Goal: Transaction & Acquisition: Purchase product/service

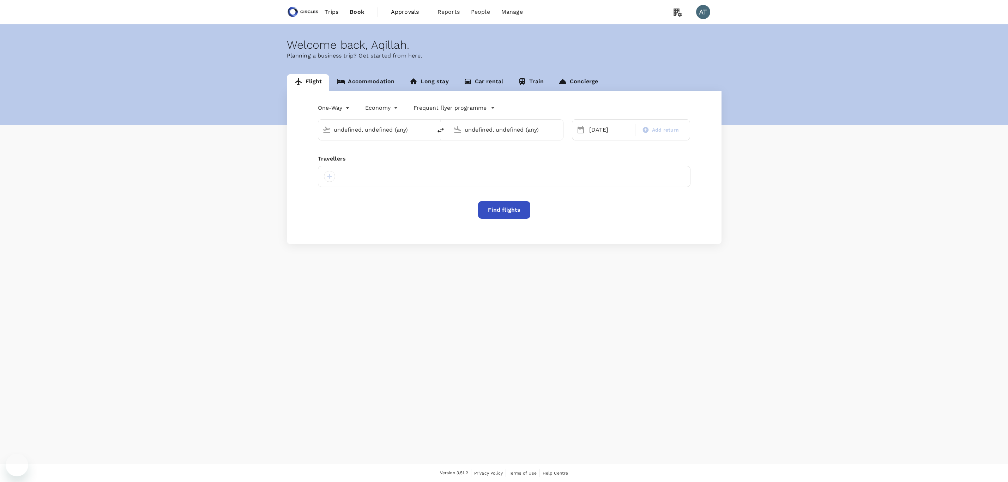
type input "Mexico City Intl (MEX)"
type input "[PERSON_NAME] Intl (DEL)"
click at [322, 11] on link "Trips" at bounding box center [331, 12] width 25 height 24
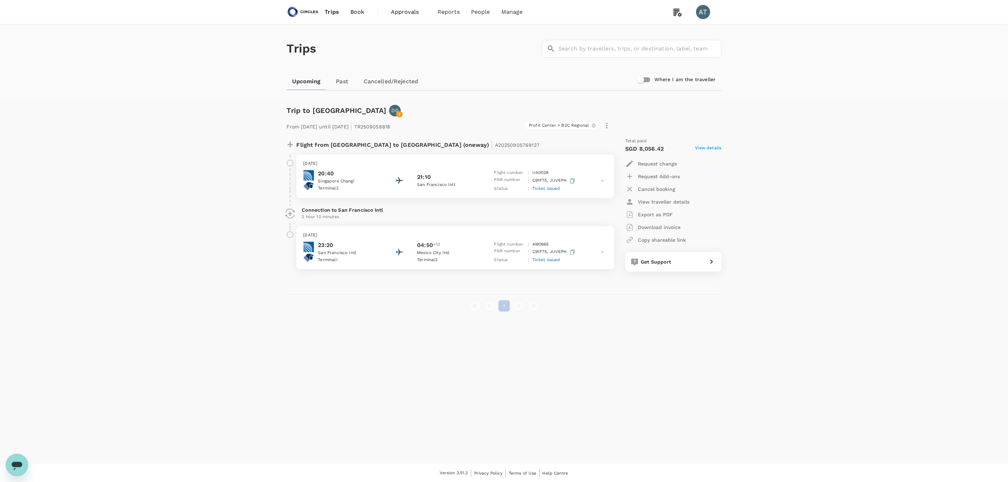
click at [313, 18] on img at bounding box center [303, 12] width 32 height 16
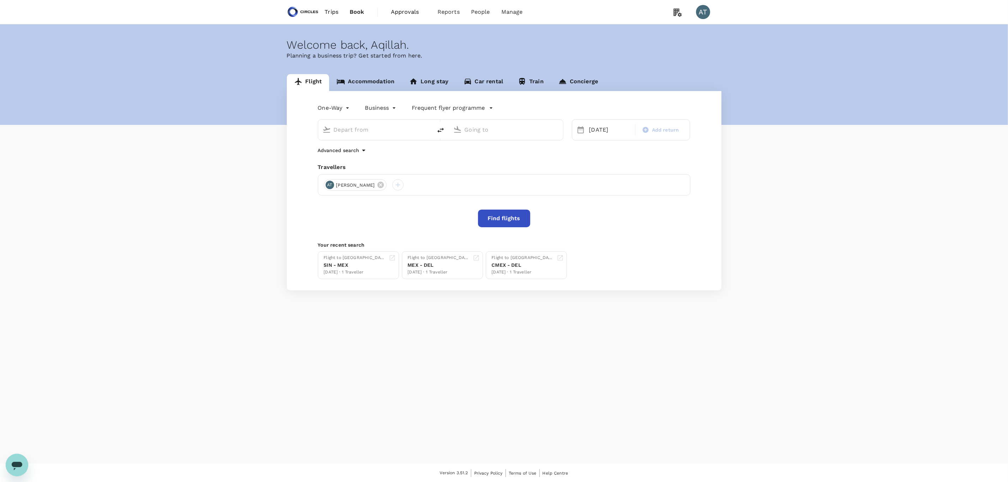
type input "Mexico City Intl (MEX)"
type input "[PERSON_NAME] Intl (DEL)"
type input "Mexico City Intl (MEX)"
type input "Indira Gandhi Intl (DEL)"
click at [503, 215] on button "Find flights" at bounding box center [504, 219] width 52 height 18
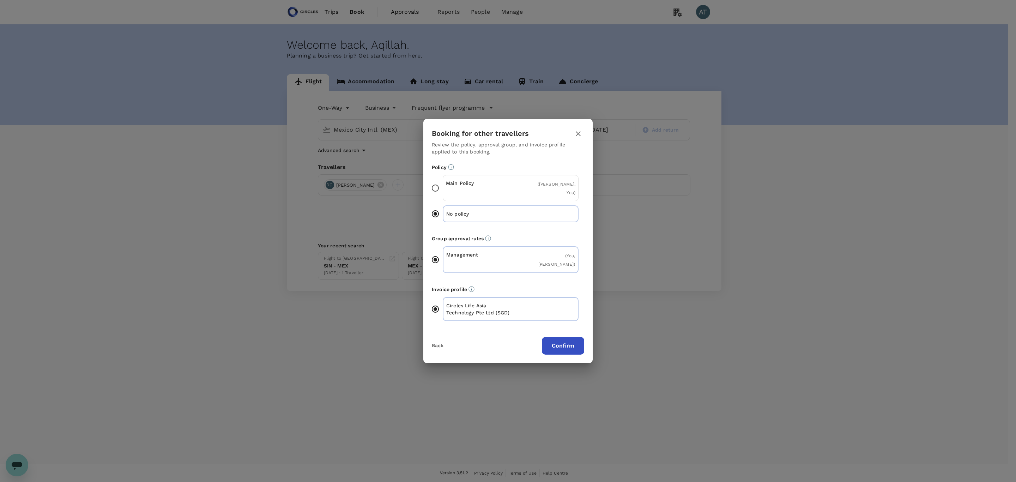
click at [564, 337] on button "Confirm" at bounding box center [563, 346] width 42 height 18
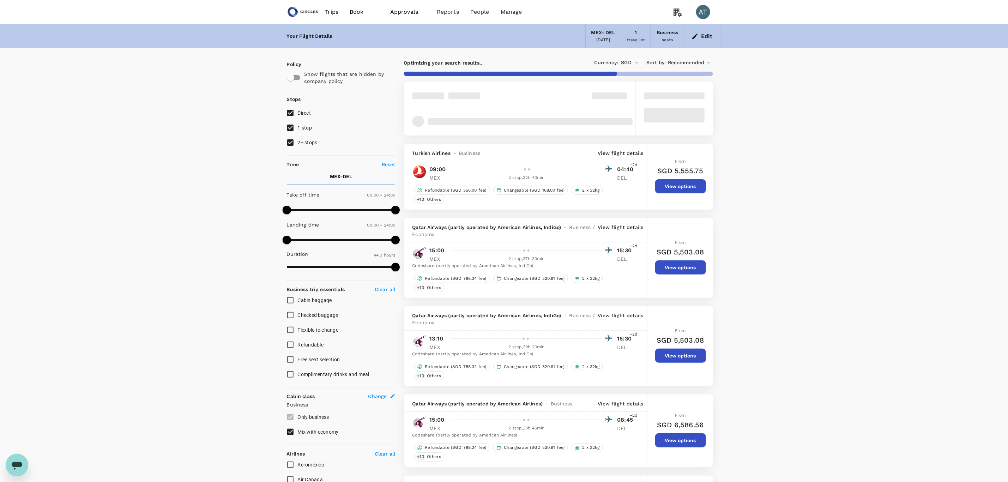
click at [340, 8] on link "Trips" at bounding box center [331, 12] width 25 height 24
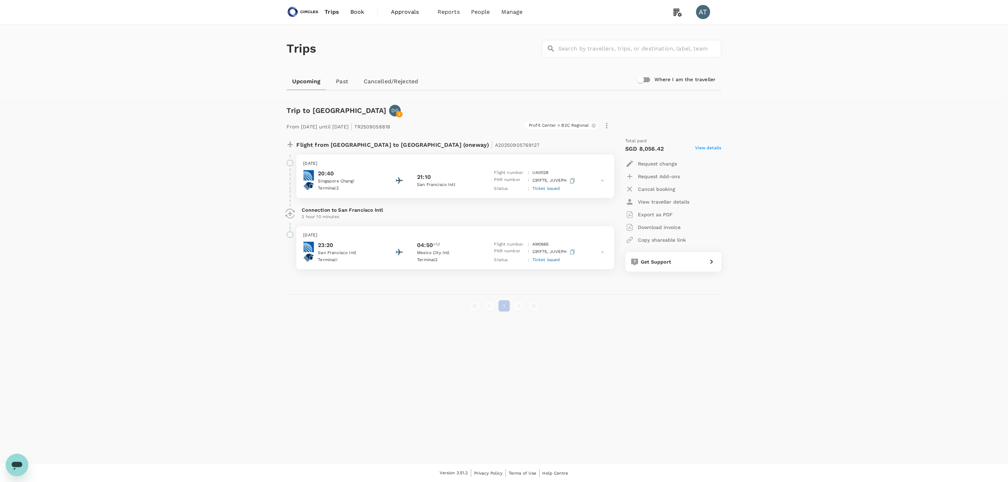
click at [328, 10] on span "Trips" at bounding box center [331, 12] width 14 height 8
click at [309, 13] on img at bounding box center [303, 12] width 32 height 16
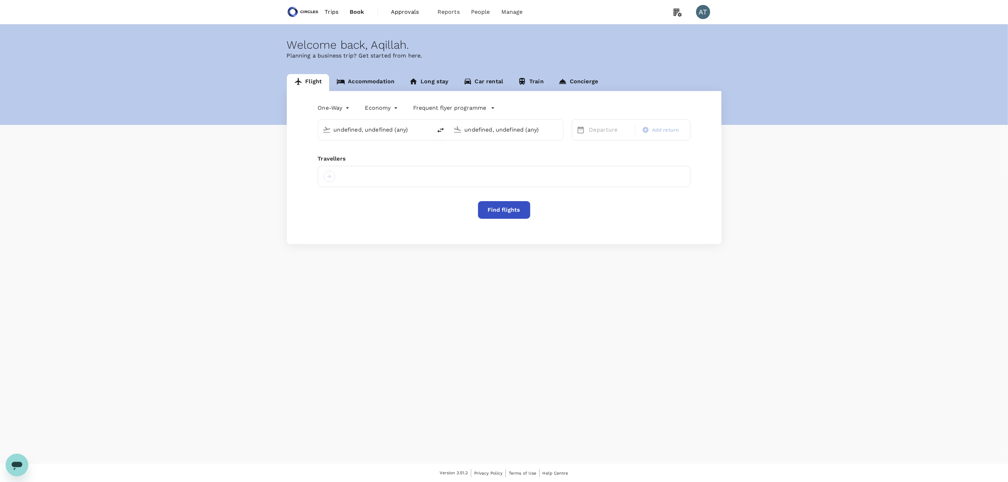
type input "Mexico City Intl (MEX)"
type input "Indira Gandhi Intl (DEL)"
type input "business"
type input "Mexico City Intl (MEX)"
type input "Indira Gandhi Intl (DEL)"
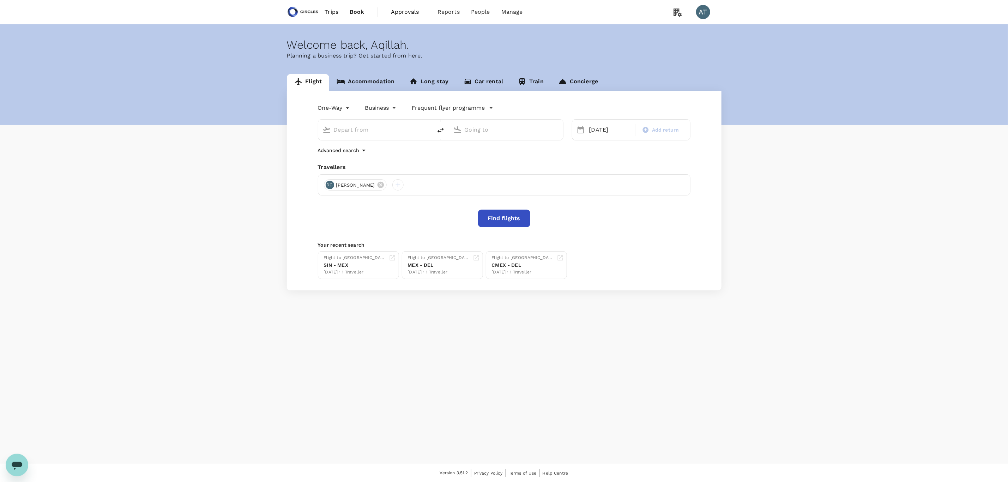
type input "Mexico City Intl (MEX)"
type input "Indira Gandhi Intl (DEL)"
click at [518, 215] on button "Find flights" at bounding box center [504, 219] width 52 height 18
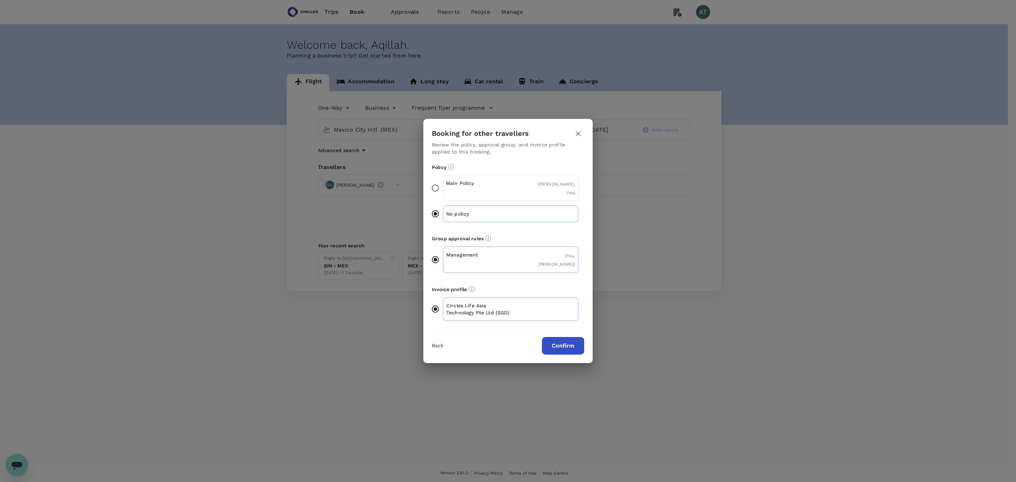
click at [565, 331] on div "Back Confirm" at bounding box center [507, 342] width 169 height 23
click at [564, 337] on button "Confirm" at bounding box center [563, 346] width 42 height 18
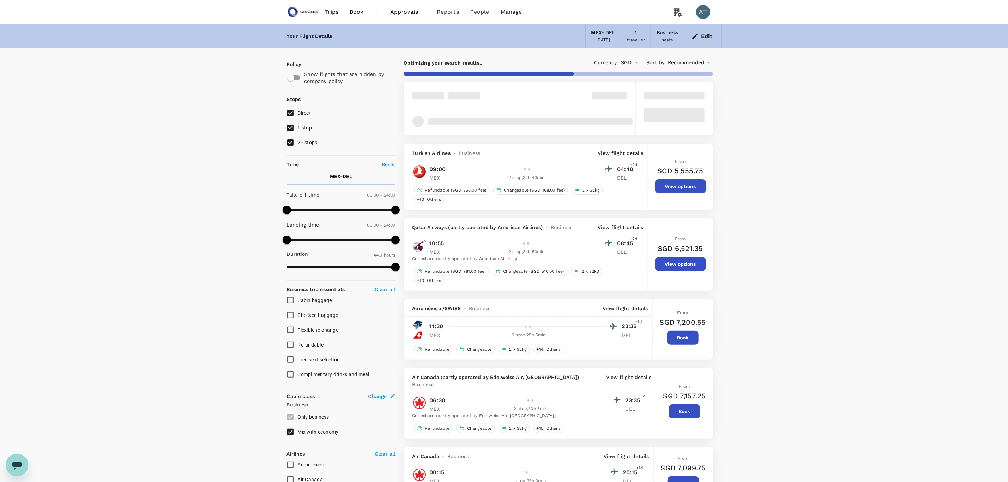
click at [308, 140] on span "2+ stops" at bounding box center [308, 143] width 20 height 6
click at [298, 139] on input "2+ stops" at bounding box center [290, 142] width 15 height 15
checkbox input "false"
type input "2760"
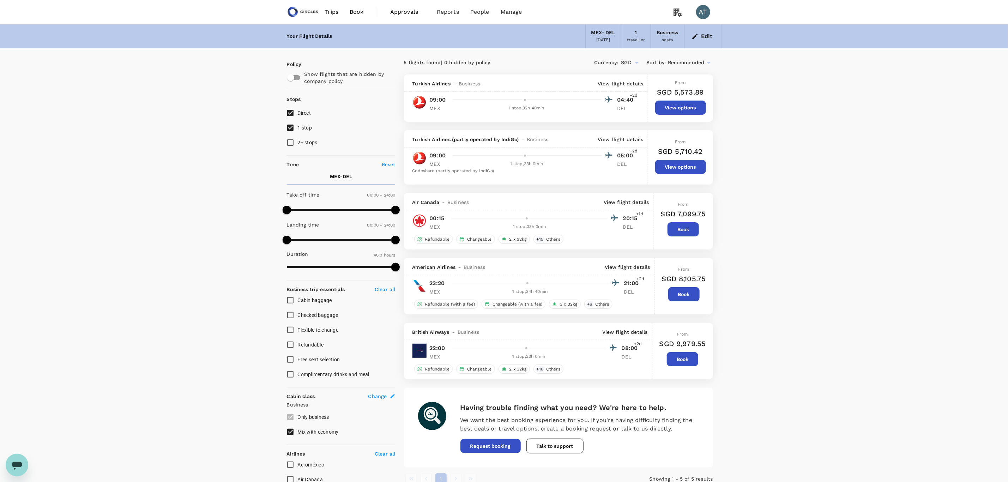
click at [777, 135] on div "Your Flight Details MEX - DEL 19 Sep 2025 1 traveller Business seats Edit Polic…" at bounding box center [504, 389] width 1008 height 731
click at [291, 124] on input "1 stop" at bounding box center [290, 127] width 15 height 15
checkbox input "false"
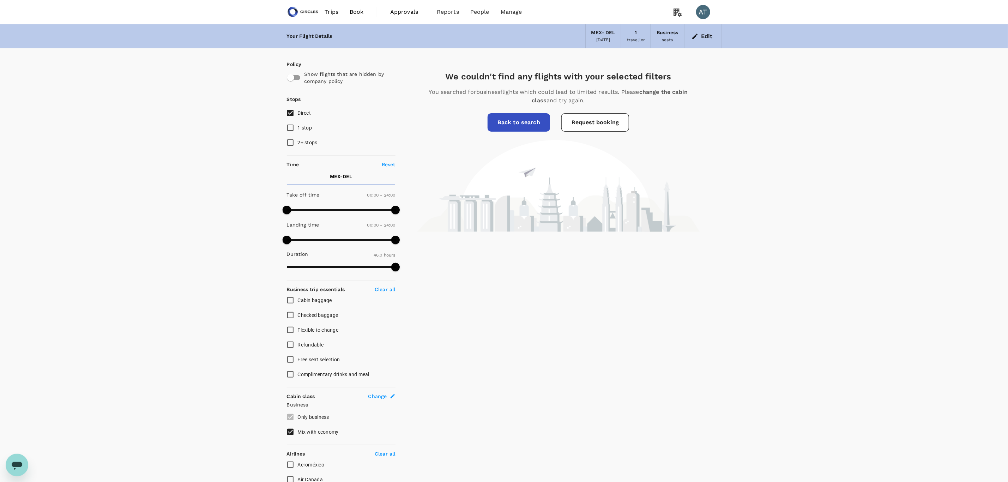
click at [297, 144] on input "2+ stops" at bounding box center [290, 142] width 15 height 15
checkbox input "true"
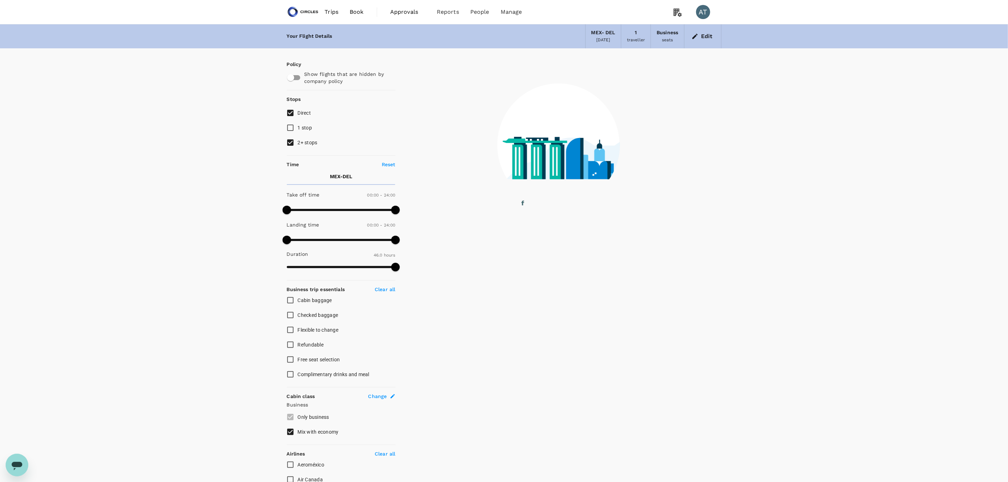
click at [306, 115] on span "Direct" at bounding box center [304, 113] width 13 height 8
click at [298, 115] on input "Direct" at bounding box center [290, 112] width 15 height 15
checkbox input "false"
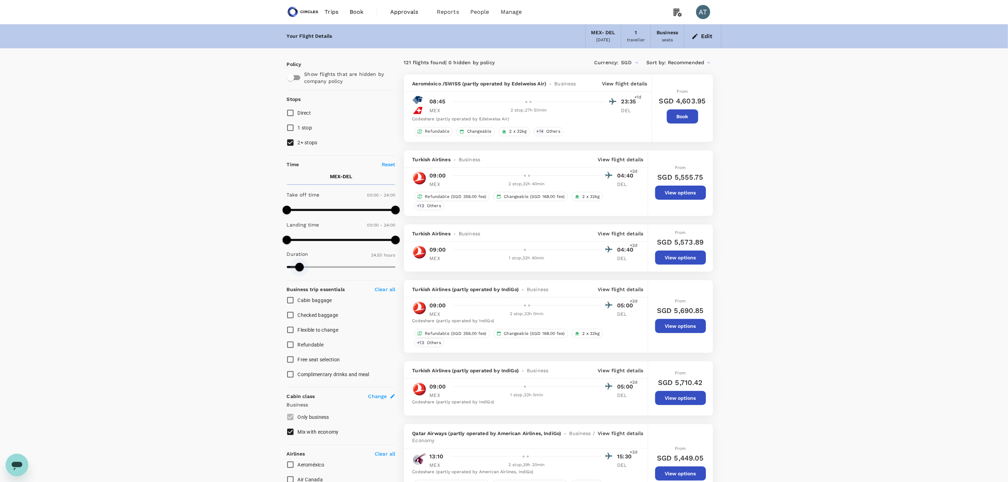
drag, startPoint x: 395, startPoint y: 268, endPoint x: 299, endPoint y: 279, distance: 96.2
click at [299, 279] on div "Policy Show flights that are hidden by company policy Stops Direct 1 stop 2+ st…" at bounding box center [341, 403] width 109 height 684
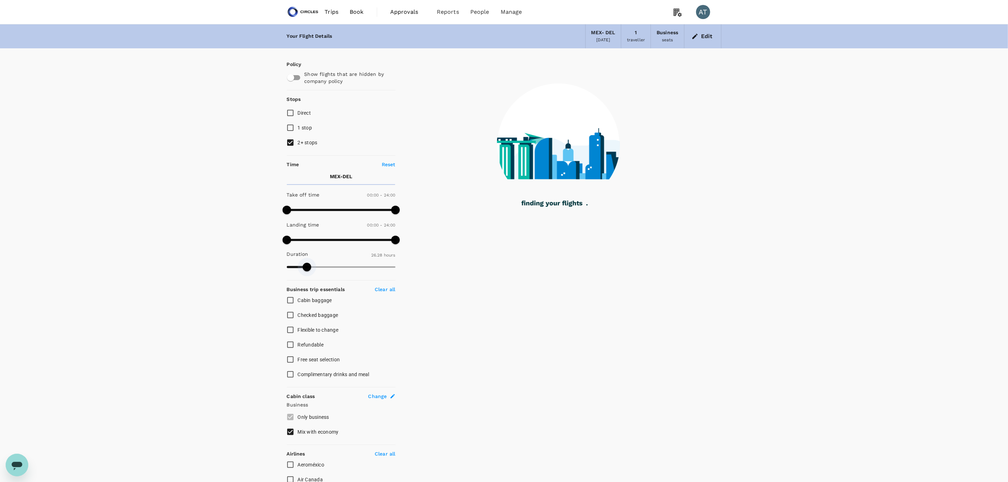
type input "1606"
drag, startPoint x: 303, startPoint y: 270, endPoint x: 308, endPoint y: 271, distance: 5.4
click at [308, 271] on span at bounding box center [308, 267] width 8 height 8
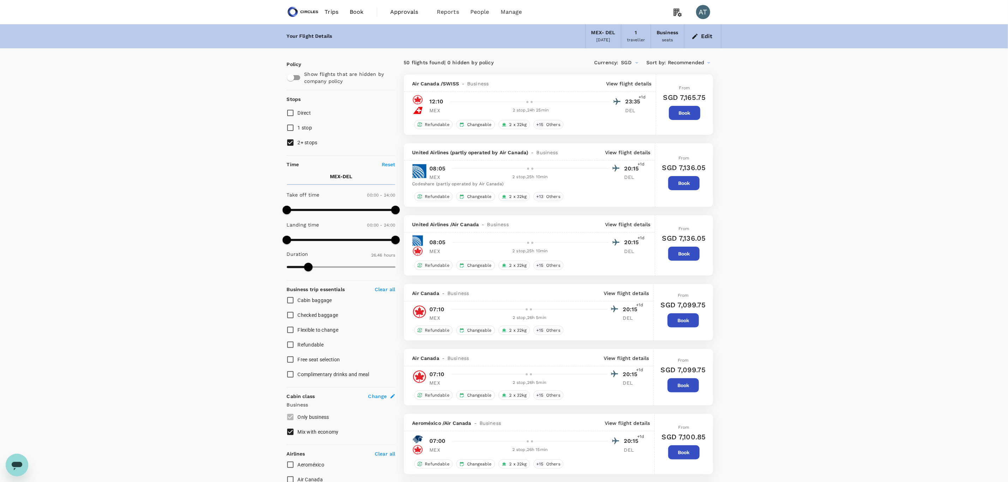
click at [633, 82] on p "View flight details" at bounding box center [628, 83] width 45 height 7
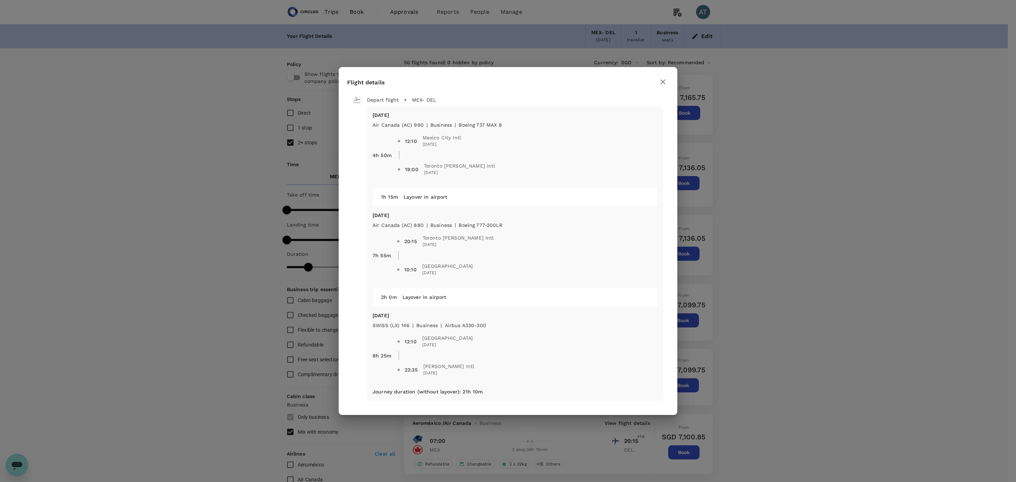
click at [667, 81] on button "button" at bounding box center [663, 82] width 12 height 12
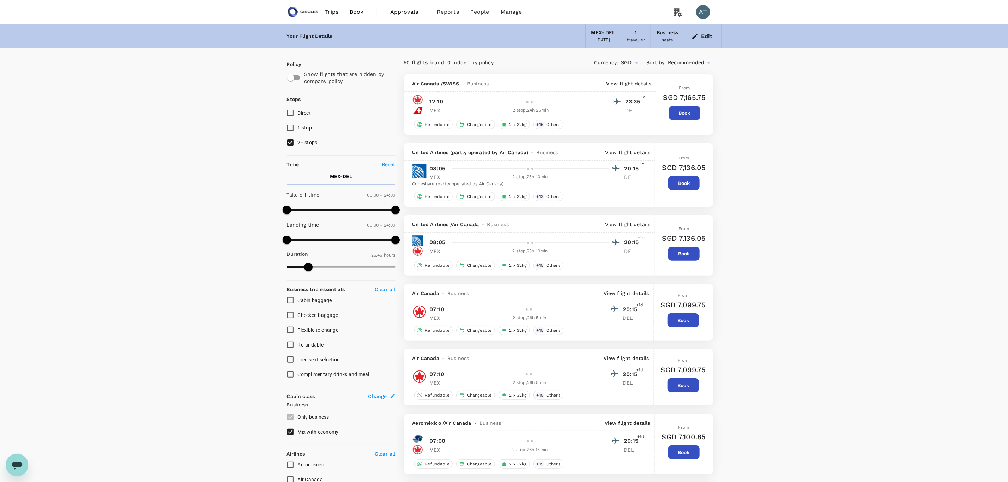
click at [633, 154] on p "View flight details" at bounding box center [627, 152] width 45 height 7
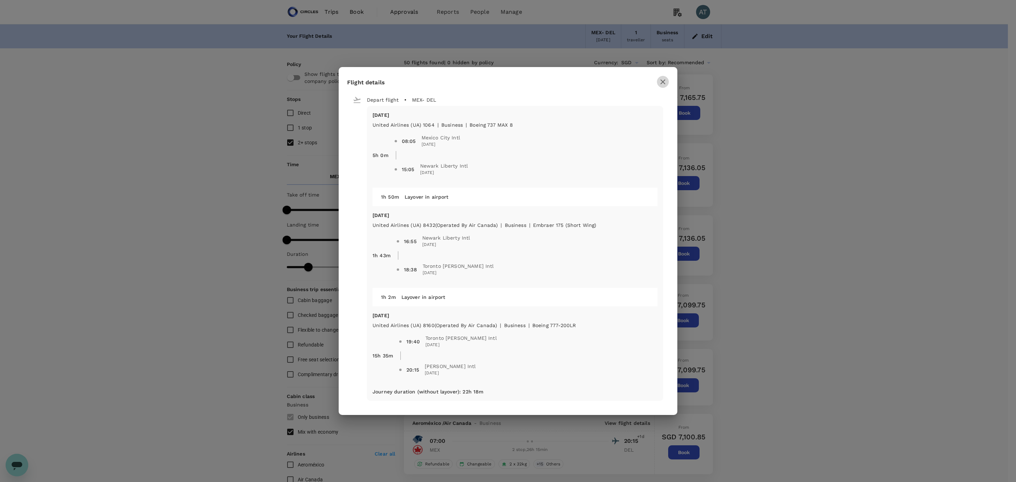
click at [664, 84] on icon "button" at bounding box center [662, 81] width 5 height 5
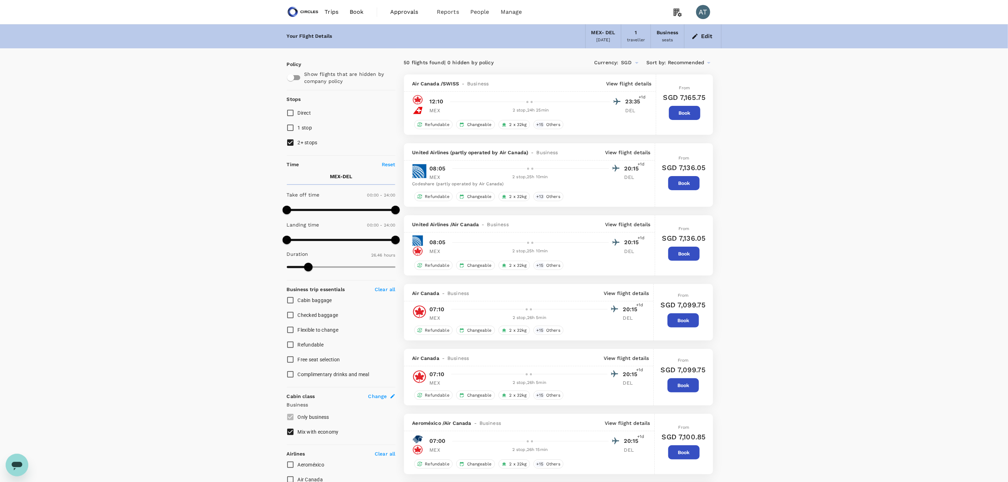
click at [630, 223] on p "View flight details" at bounding box center [627, 224] width 45 height 7
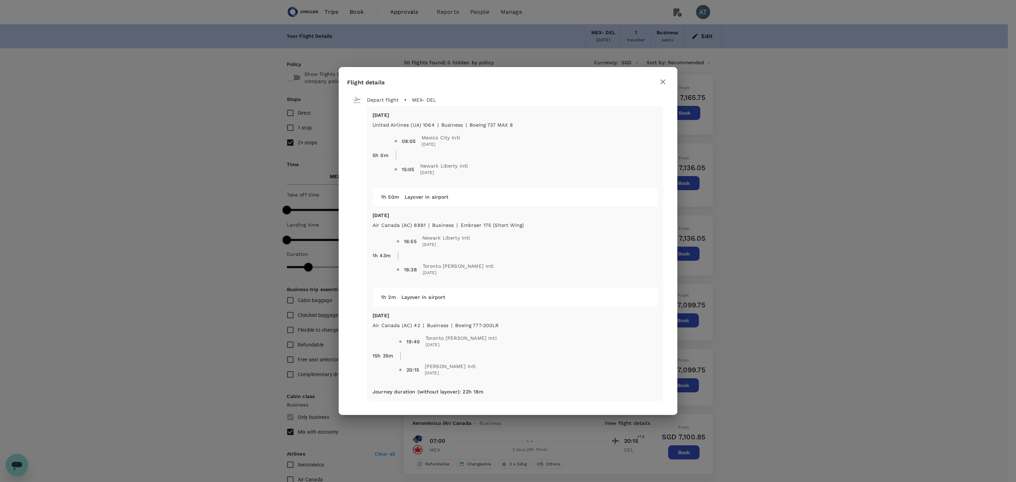
click at [667, 66] on div "Flight details Depart flight MEX - DEL Fri, 19 Sep United Airlines (UA) 1064 | …" at bounding box center [508, 241] width 1016 height 482
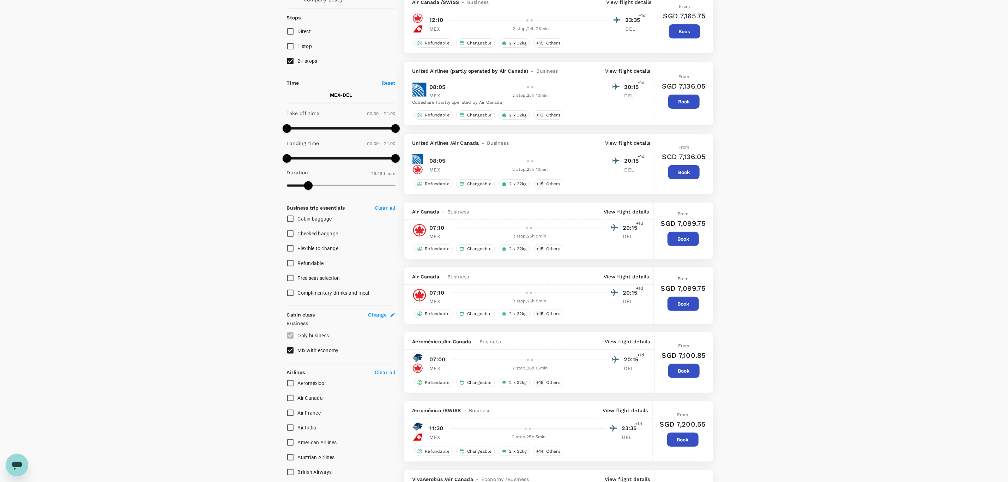
scroll to position [106, 0]
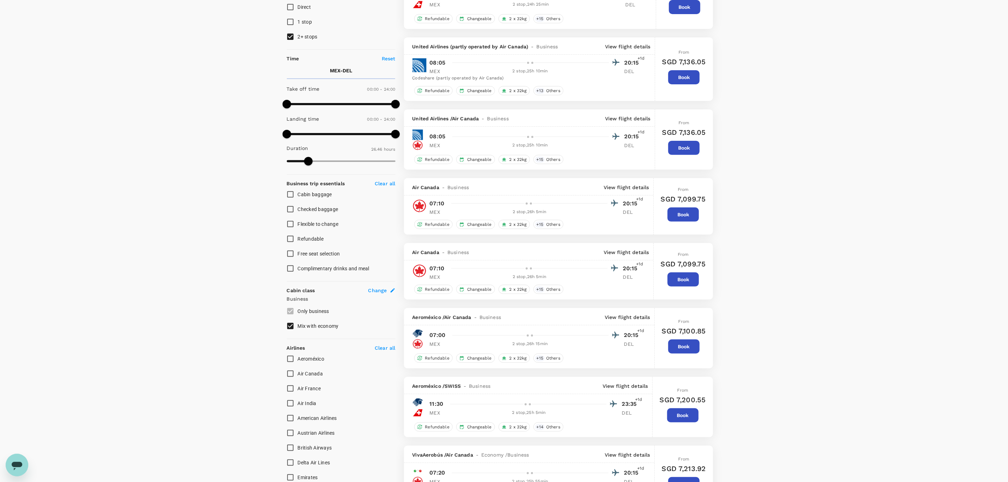
click at [623, 186] on p "View flight details" at bounding box center [625, 187] width 45 height 7
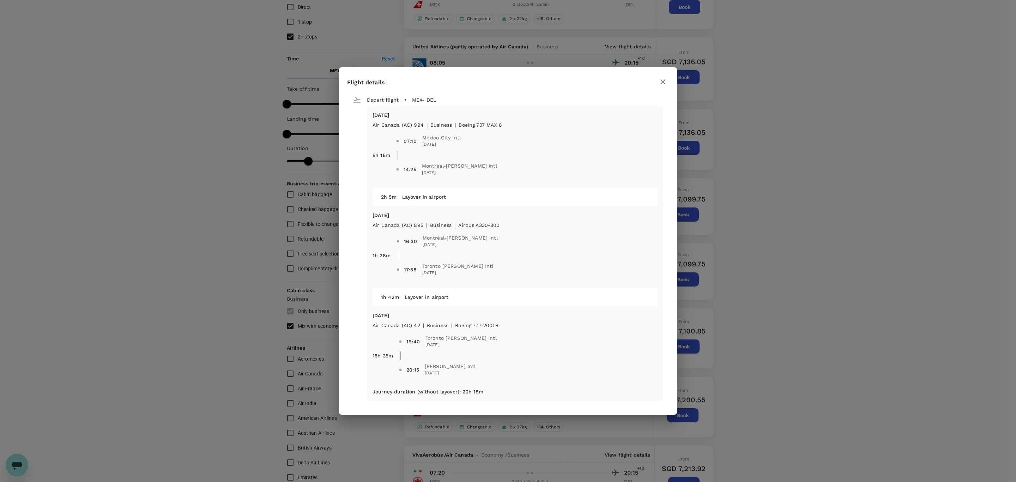
click at [664, 87] on button "button" at bounding box center [663, 82] width 12 height 12
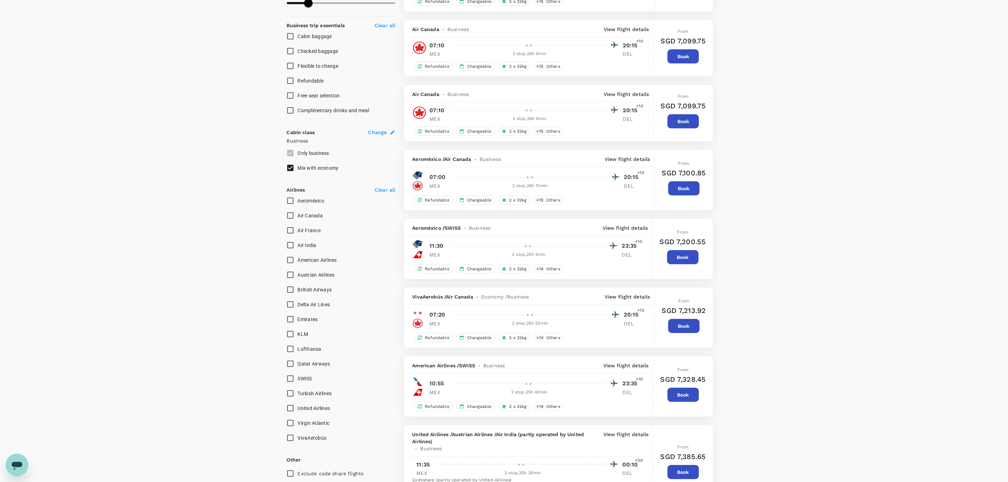
scroll to position [265, 0]
click at [629, 231] on p "View flight details" at bounding box center [624, 227] width 45 height 7
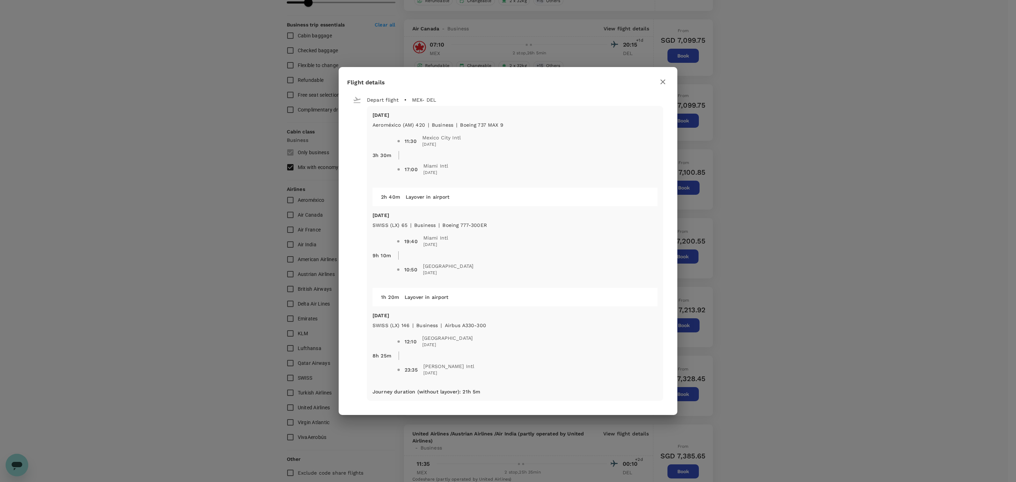
click at [659, 83] on icon "button" at bounding box center [662, 82] width 8 height 8
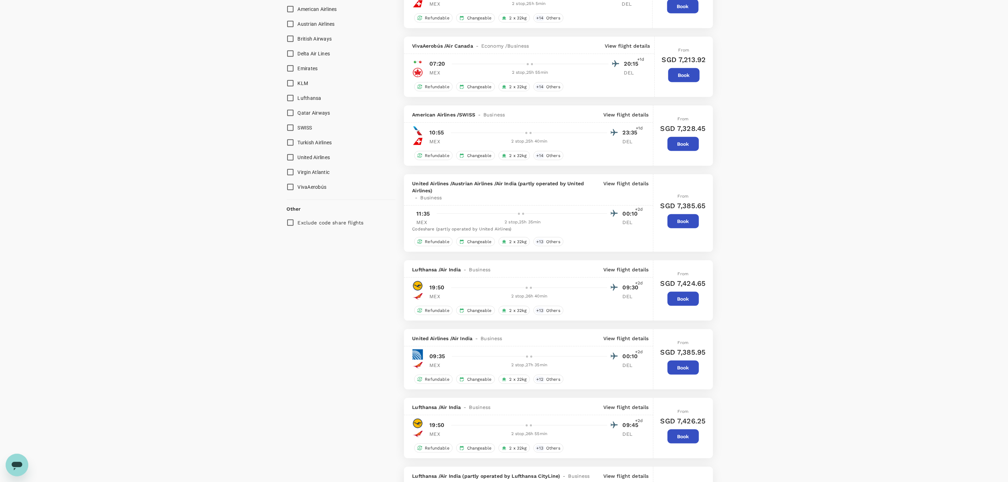
scroll to position [529, 0]
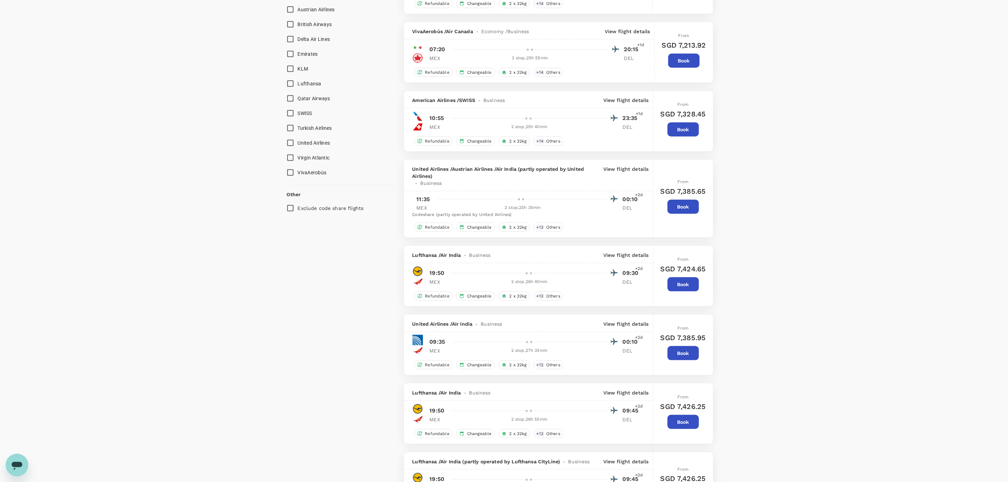
click at [624, 259] on p "View flight details" at bounding box center [625, 254] width 45 height 7
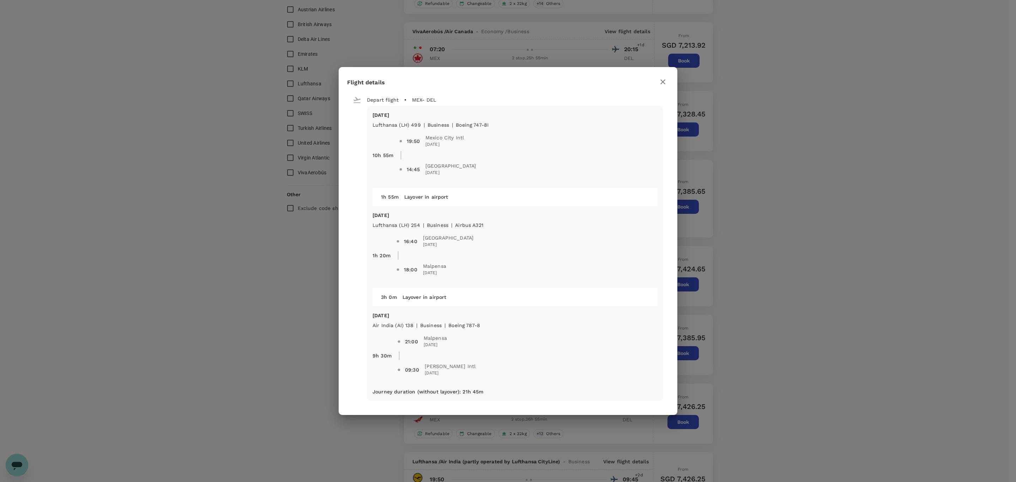
click at [666, 78] on icon "button" at bounding box center [662, 82] width 8 height 8
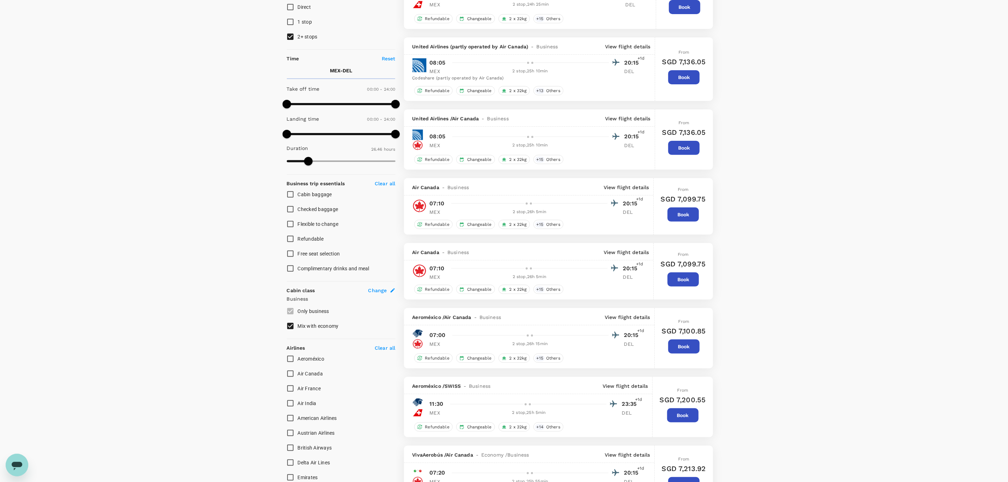
scroll to position [0, 0]
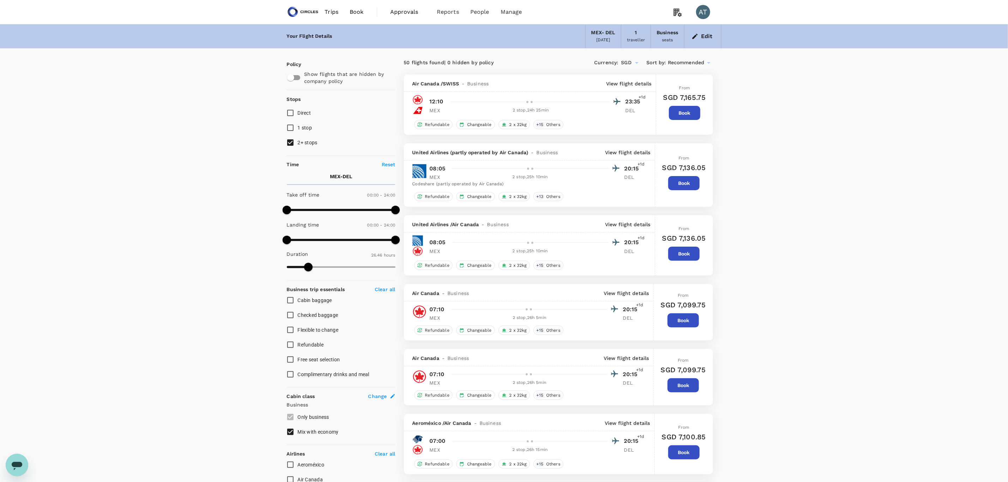
click at [630, 86] on p "View flight details" at bounding box center [628, 83] width 45 height 7
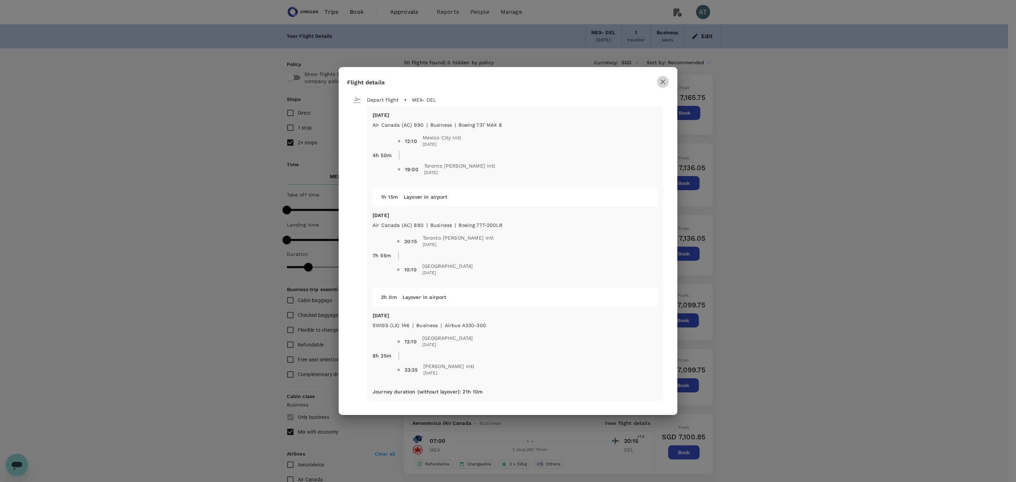
click at [661, 84] on icon "button" at bounding box center [662, 82] width 8 height 8
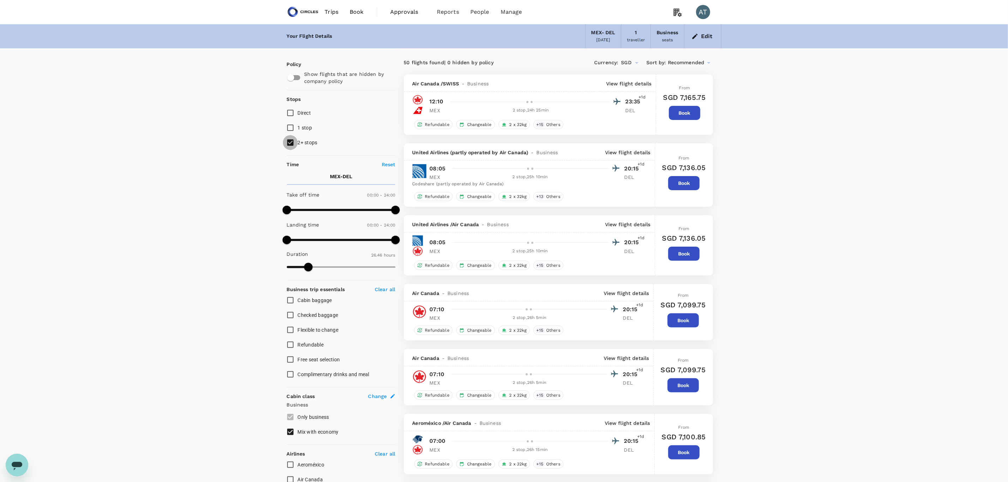
click at [292, 144] on input "2+ stops" at bounding box center [290, 142] width 15 height 15
checkbox input "false"
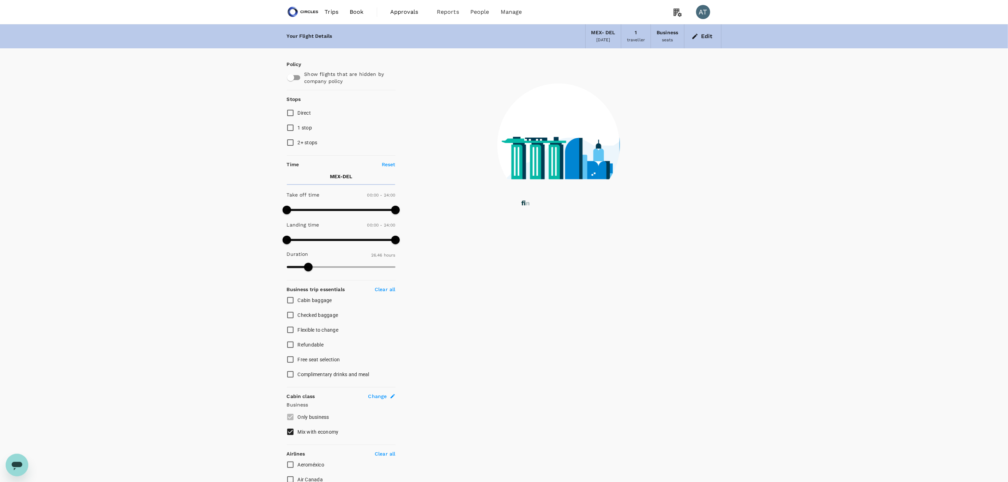
click at [289, 133] on input "1 stop" at bounding box center [290, 127] width 15 height 15
checkbox input "true"
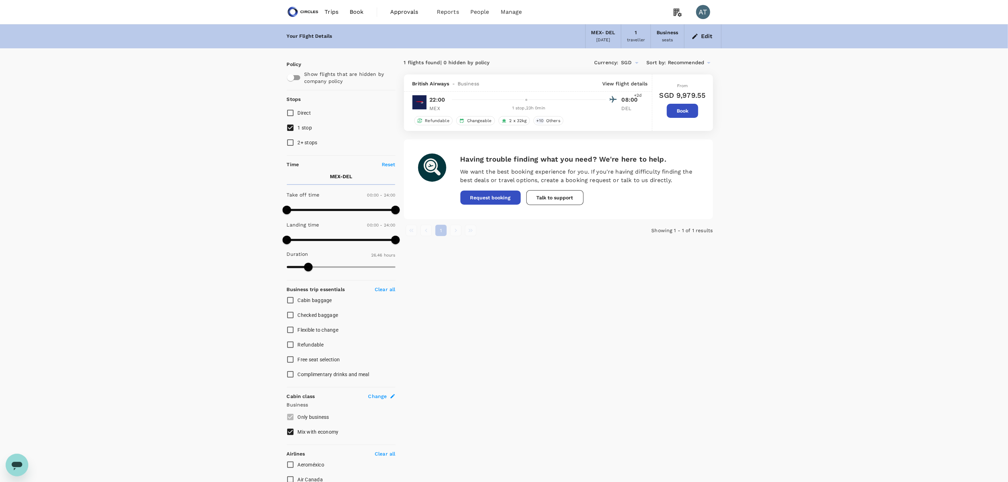
drag, startPoint x: 346, startPoint y: 261, endPoint x: 343, endPoint y: 264, distance: 3.7
click at [345, 262] on div "Duration 26.46 hours" at bounding box center [339, 261] width 111 height 27
type input "2051"
drag, startPoint x: 342, startPoint y: 265, endPoint x: 340, endPoint y: 268, distance: 3.8
click at [342, 264] on span at bounding box center [341, 267] width 109 height 11
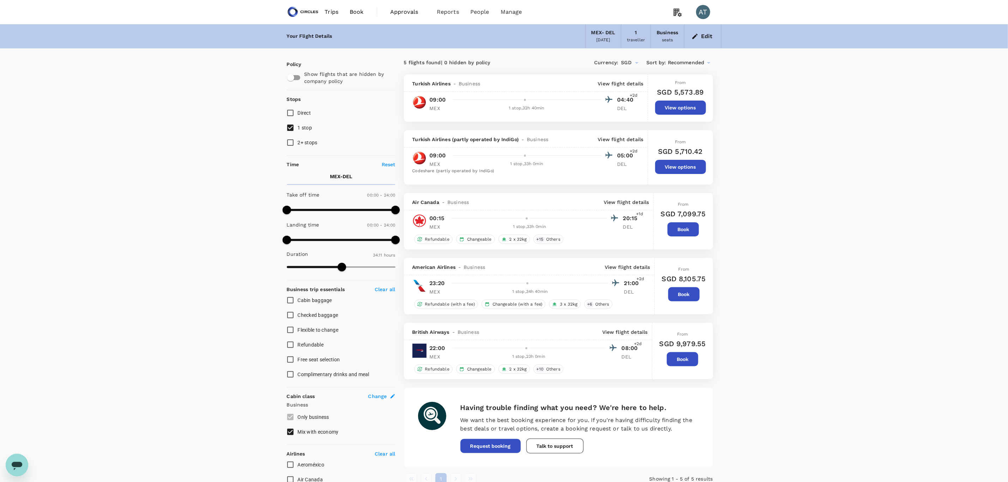
click at [633, 87] on p "View flight details" at bounding box center [620, 83] width 45 height 7
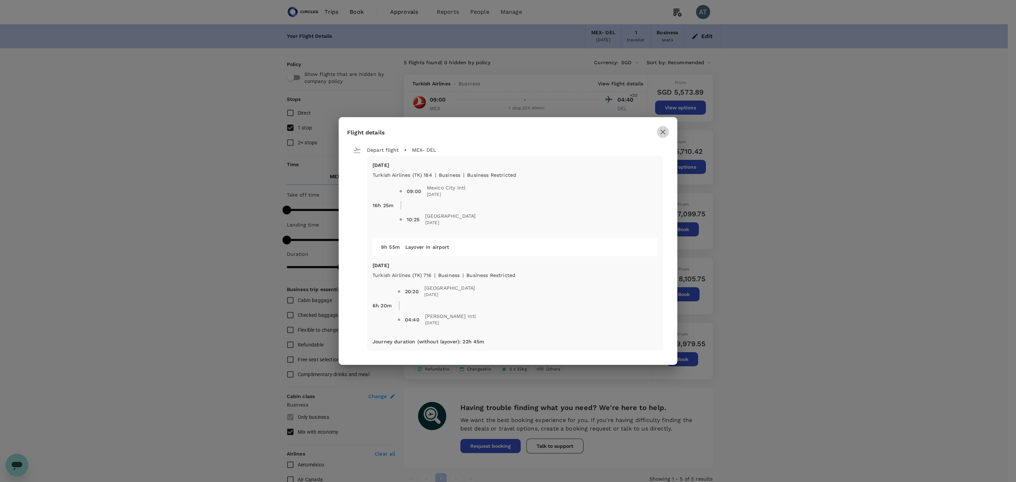
click at [663, 129] on icon "button" at bounding box center [662, 132] width 8 height 8
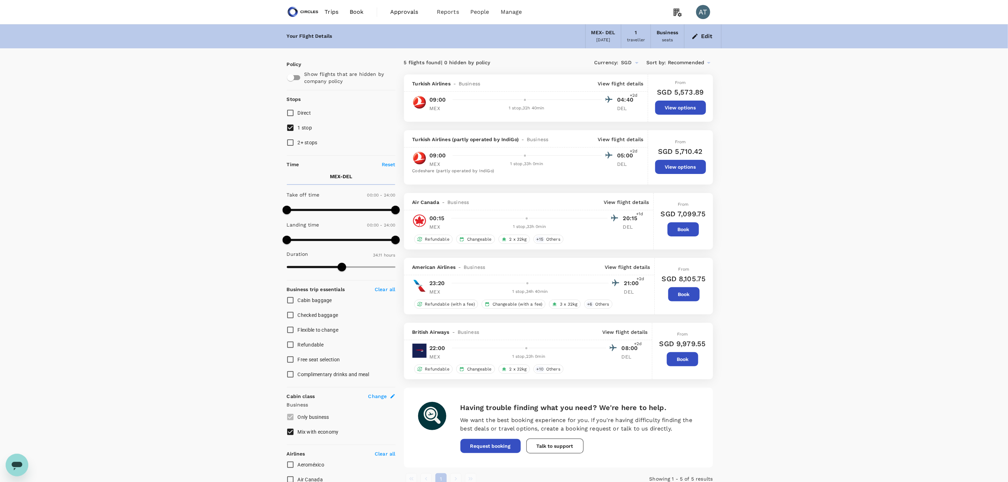
click at [309, 8] on img at bounding box center [303, 12] width 32 height 16
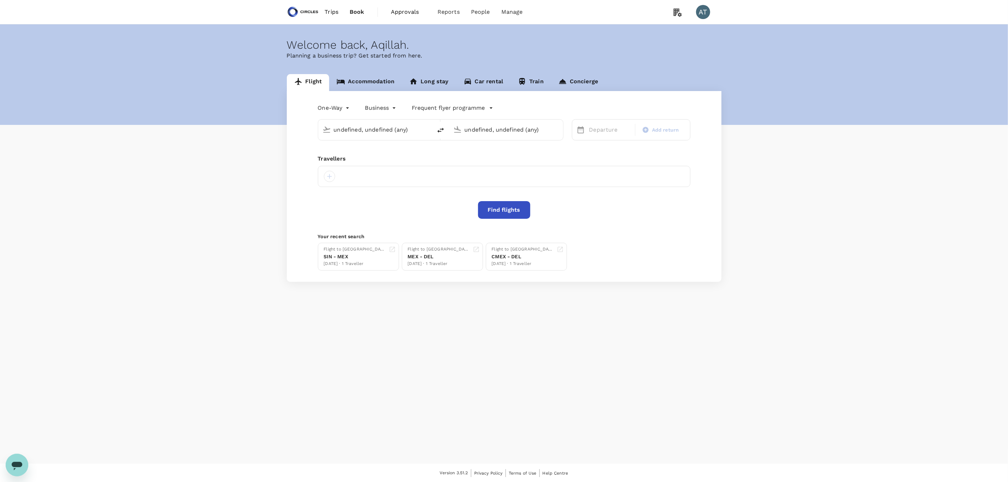
type input "Mexico City Intl (MEX)"
type input "Indira Gandhi Intl (DEL)"
type input "Mexico City Intl (MEX)"
type input "Indira Gandhi Intl (DEL)"
type input "Mexico City Intl (MEX)"
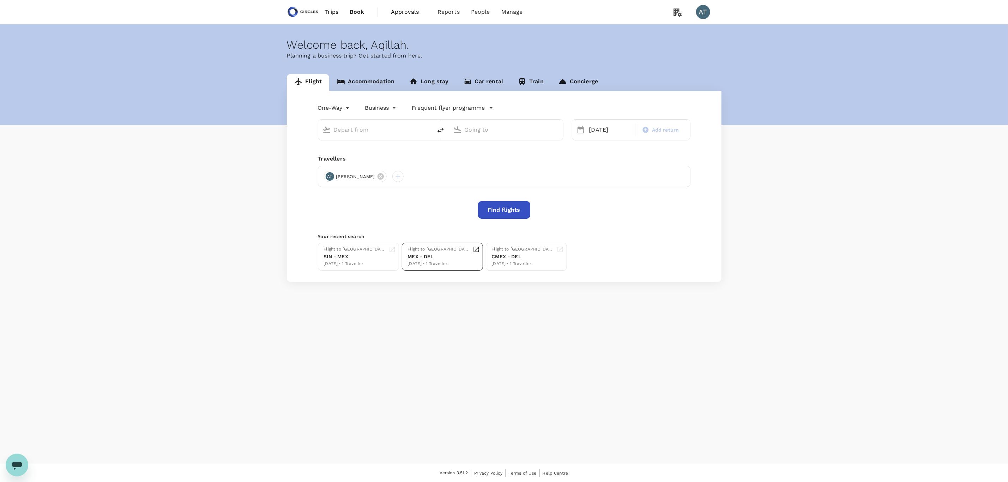
type input "Indira Gandhi Intl (DEL)"
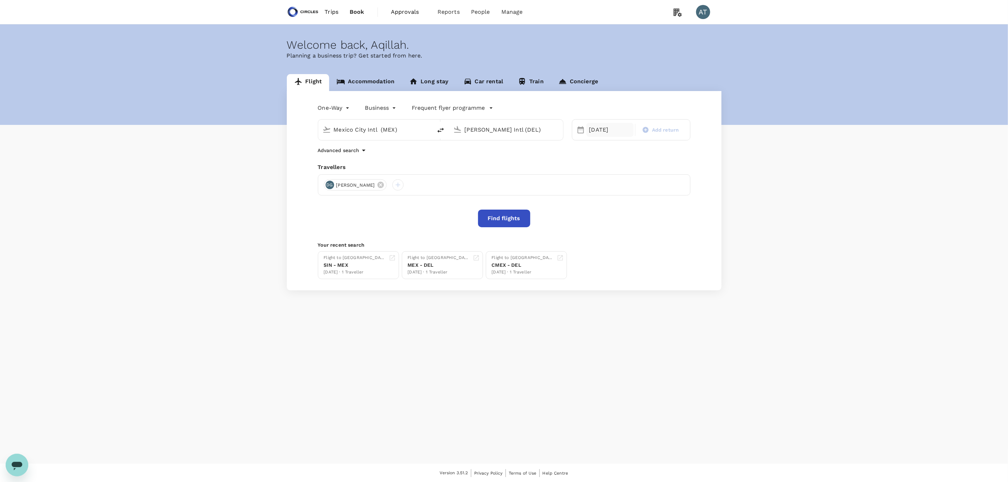
click at [600, 134] on div "19 Sep" at bounding box center [610, 130] width 48 height 14
drag, startPoint x: 361, startPoint y: 125, endPoint x: 363, endPoint y: 132, distance: 6.7
click at [361, 126] on input "Mexico City Intl (MEX)" at bounding box center [376, 129] width 84 height 11
type input "i"
click at [350, 154] on p "Singapore Changi" at bounding box center [385, 157] width 125 height 7
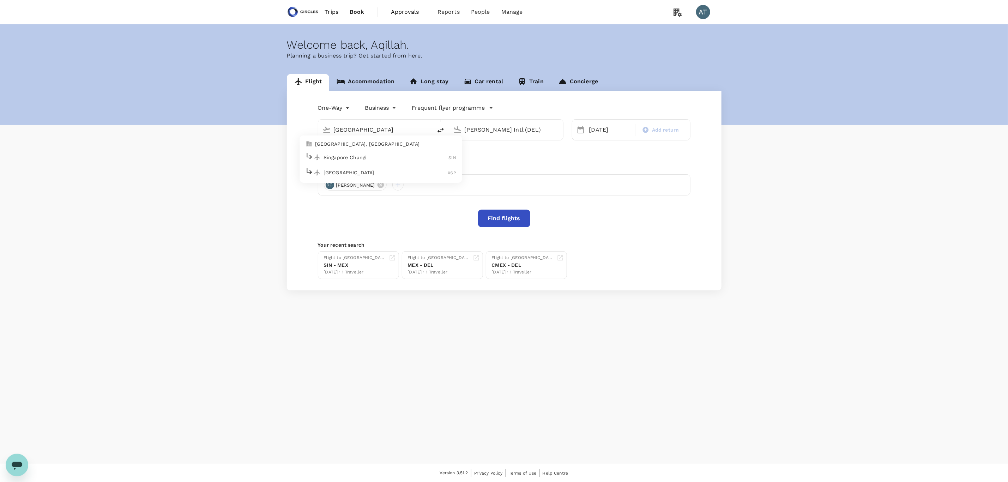
type input "Singapore Changi (SIN)"
click at [485, 124] on input "Indira Gandhi Intl (DEL)" at bounding box center [506, 129] width 84 height 11
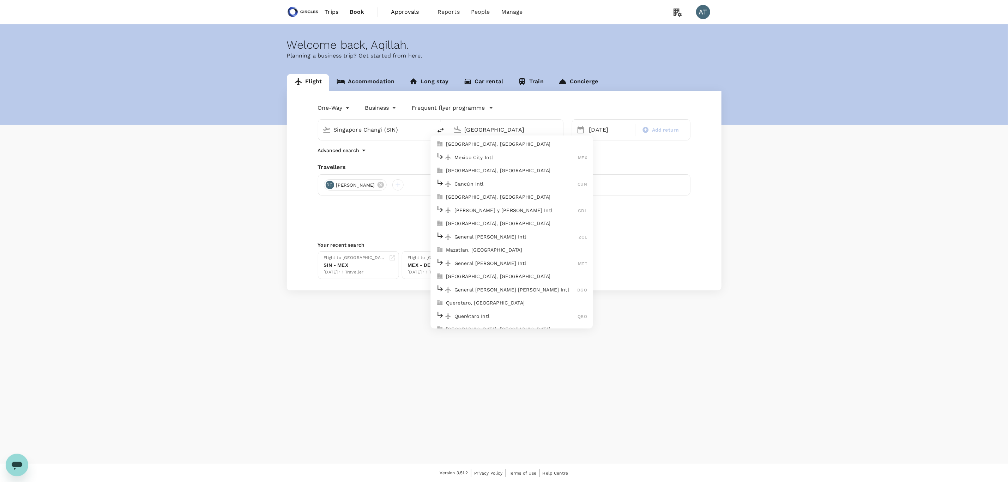
click at [474, 159] on p "Mexico City Intl" at bounding box center [516, 157] width 124 height 7
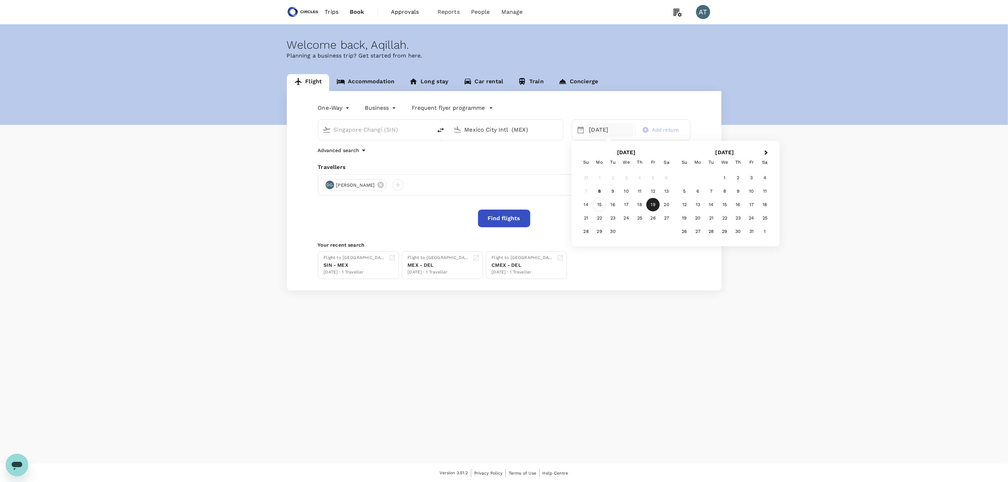
type input "Mexico City Intl (MEX)"
click at [602, 204] on div "15" at bounding box center [599, 204] width 13 height 13
click at [514, 225] on button "Find flights" at bounding box center [504, 219] width 52 height 18
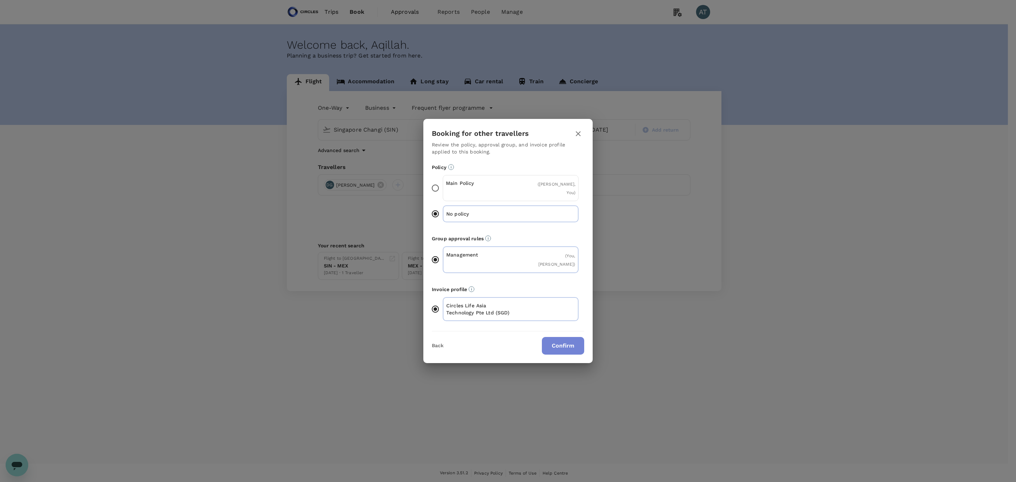
click at [569, 337] on button "Confirm" at bounding box center [563, 346] width 42 height 18
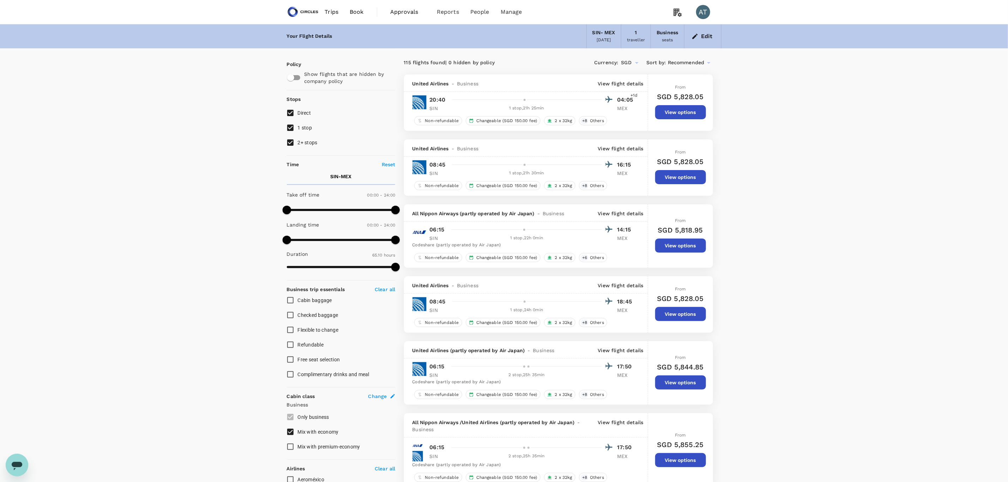
type input "3910"
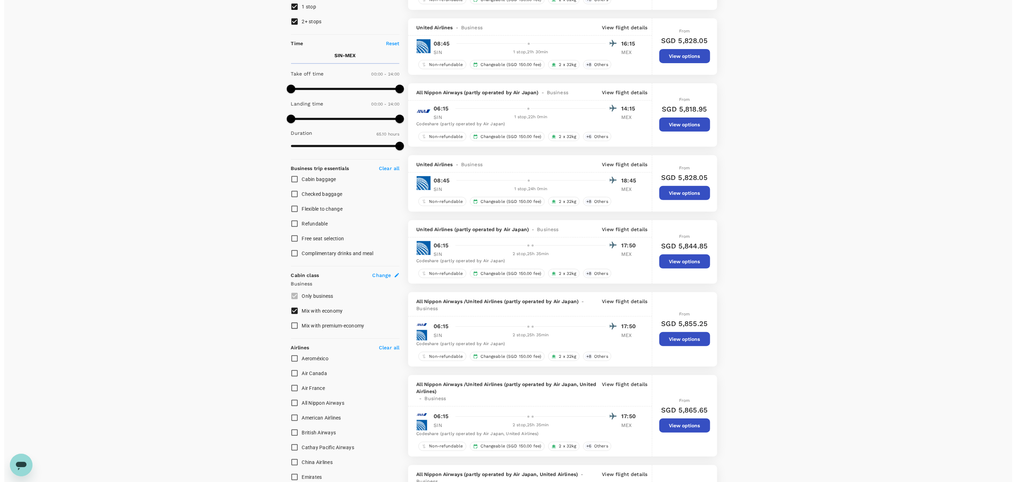
scroll to position [53, 0]
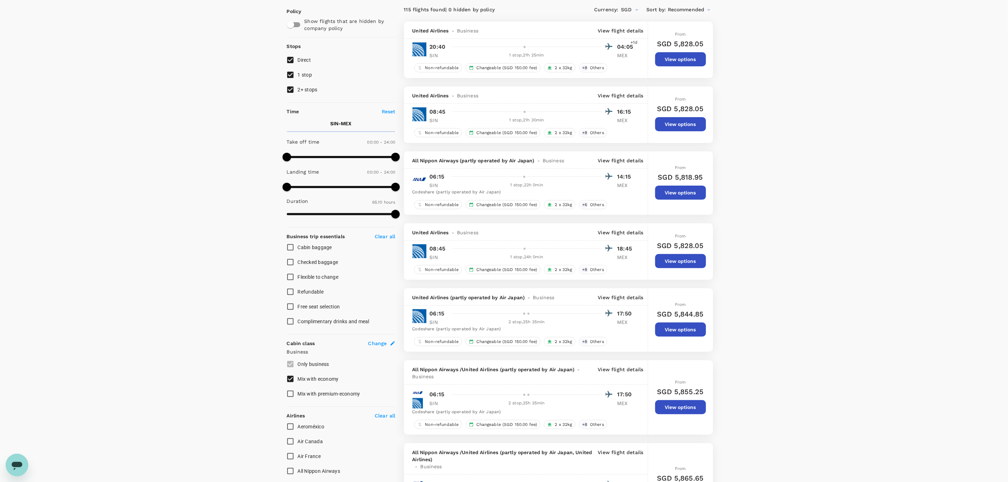
click at [291, 91] on input "2+ stops" at bounding box center [290, 89] width 15 height 15
checkbox input "false"
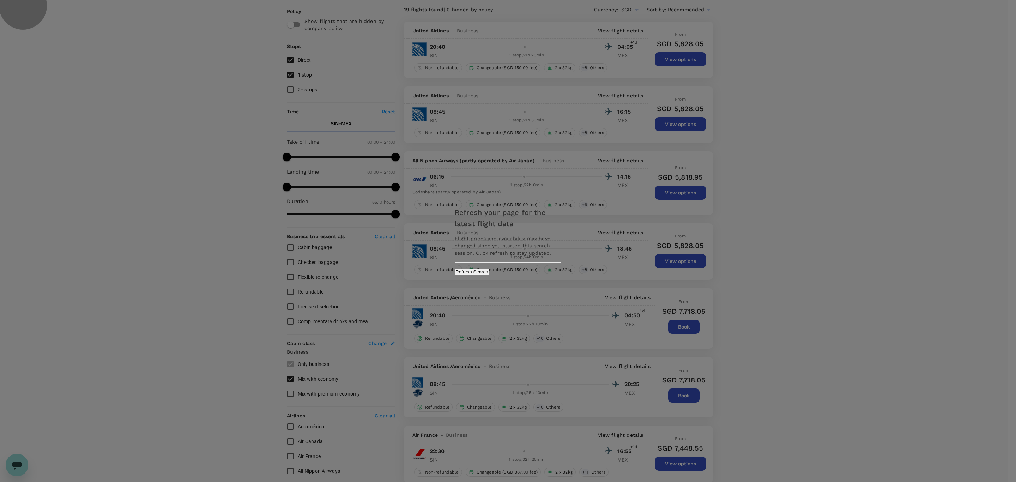
click at [489, 275] on button "Refresh Search" at bounding box center [472, 271] width 34 height 7
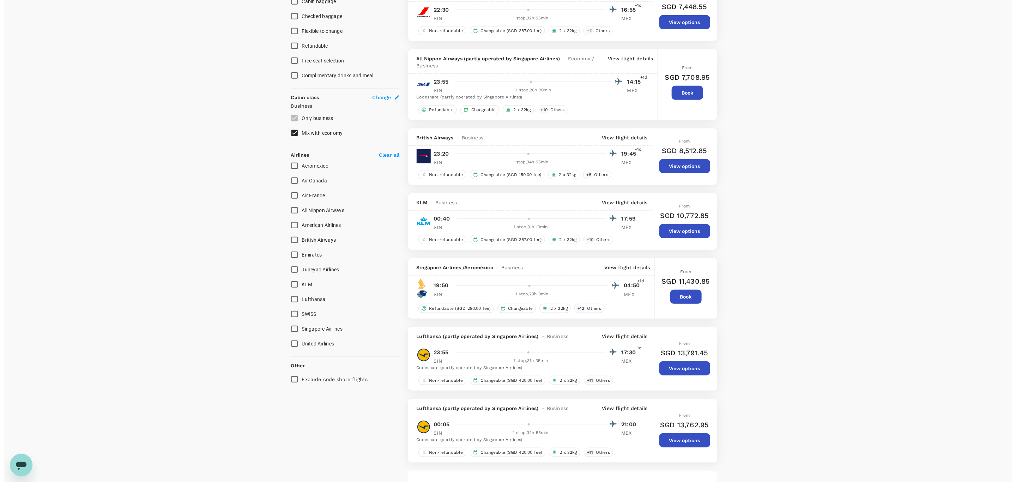
scroll to position [317, 0]
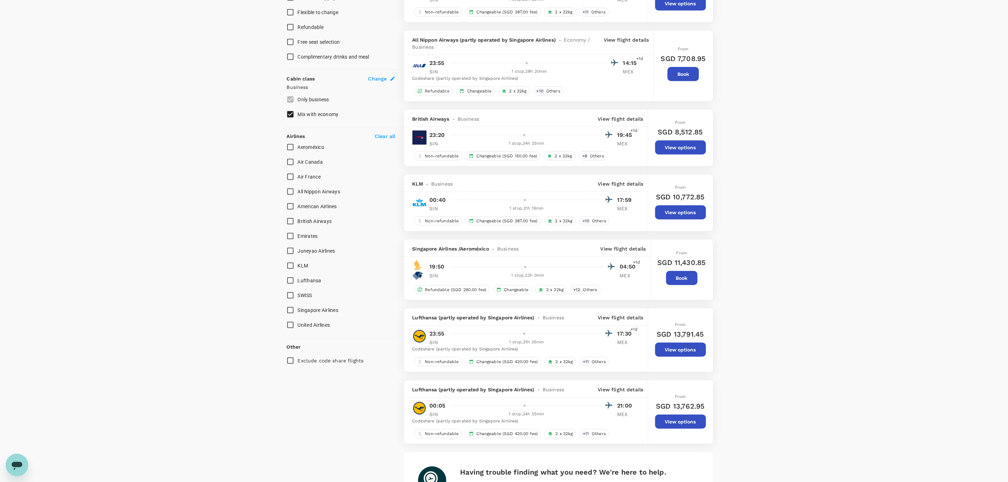
type input "3910"
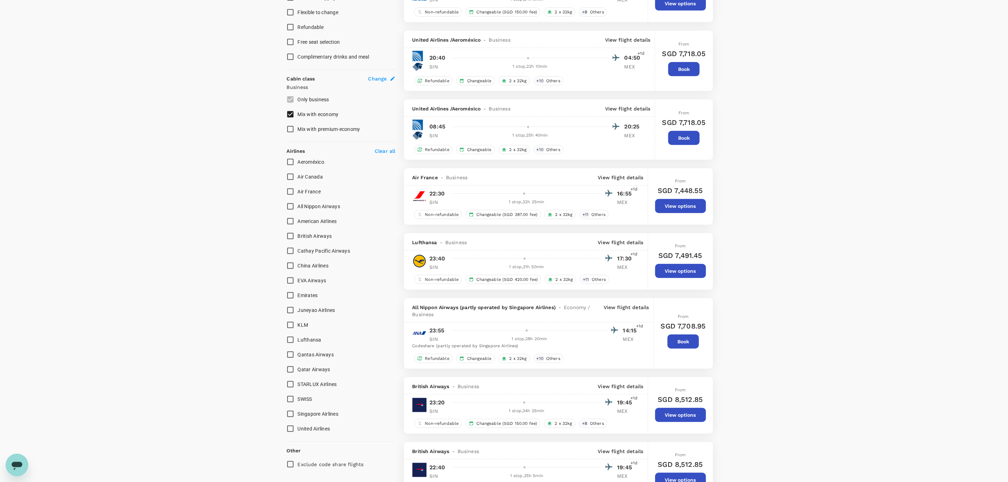
click at [624, 41] on p "View flight details" at bounding box center [627, 39] width 45 height 7
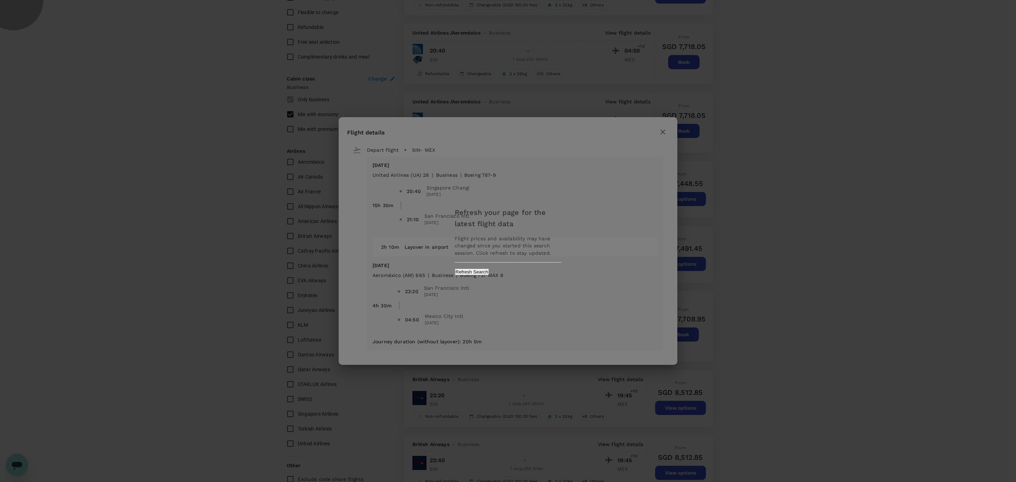
click at [489, 270] on button "Refresh Search" at bounding box center [472, 271] width 34 height 7
click at [662, 135] on div "Refresh your page for the latest flight data Flight prices and availability may…" at bounding box center [508, 241] width 1016 height 482
click at [661, 128] on div "Refresh your page for the latest flight data Flight prices and availability may…" at bounding box center [508, 241] width 1016 height 482
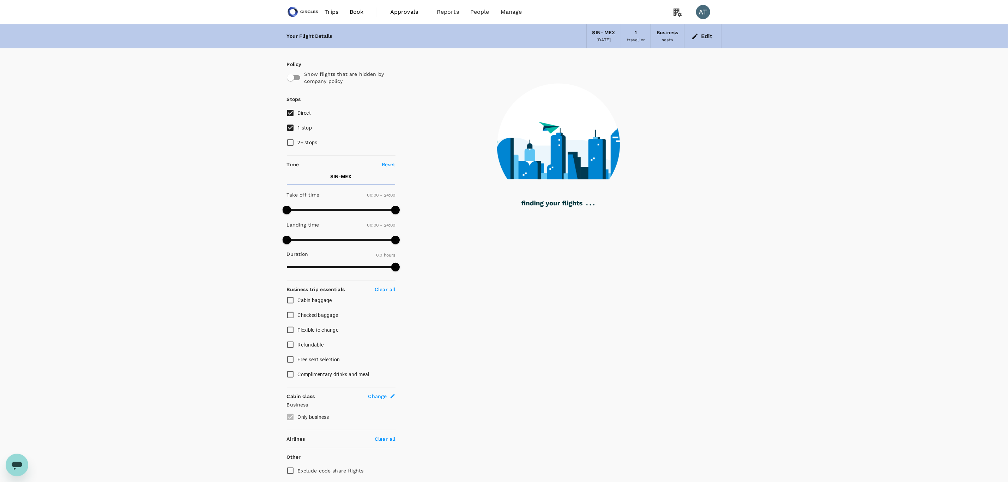
drag, startPoint x: 299, startPoint y: 20, endPoint x: 304, endPoint y: 11, distance: 10.9
click at [299, 20] on link at bounding box center [303, 12] width 32 height 24
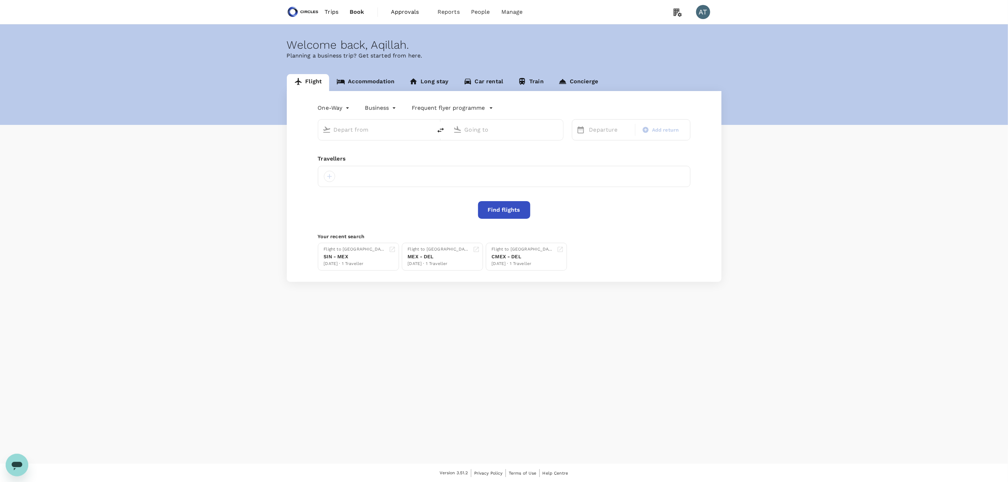
click at [304, 11] on img at bounding box center [303, 12] width 32 height 16
type input "Singapore Changi (SIN)"
type input "Mexico City Intl (MEX)"
type input "Singapore Changi (SIN)"
type input "Mexico City Intl (MEX)"
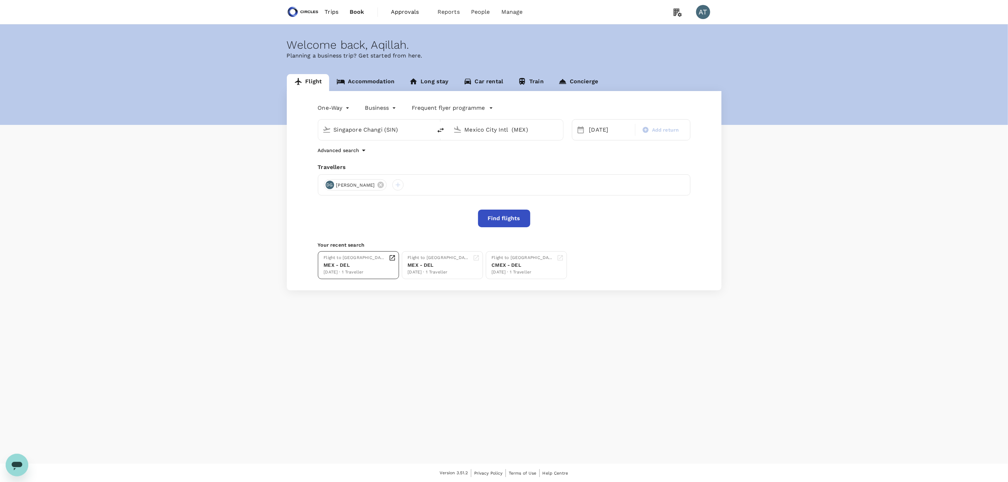
click at [378, 267] on div "Flight to Delhi MEX - DEL 19 Sep · 1 Traveller" at bounding box center [360, 265] width 72 height 22
click at [493, 215] on button "Find flights" at bounding box center [504, 219] width 52 height 18
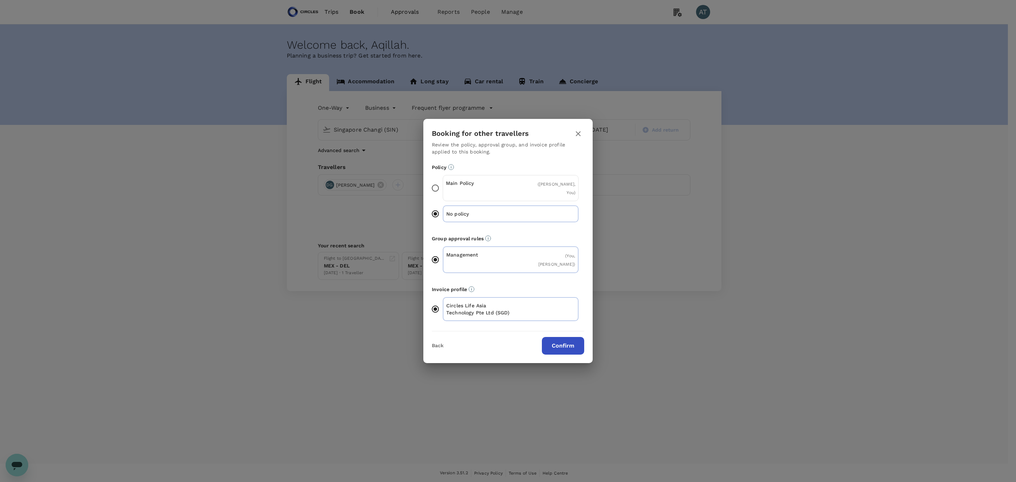
click at [561, 337] on button "Confirm" at bounding box center [563, 346] width 42 height 18
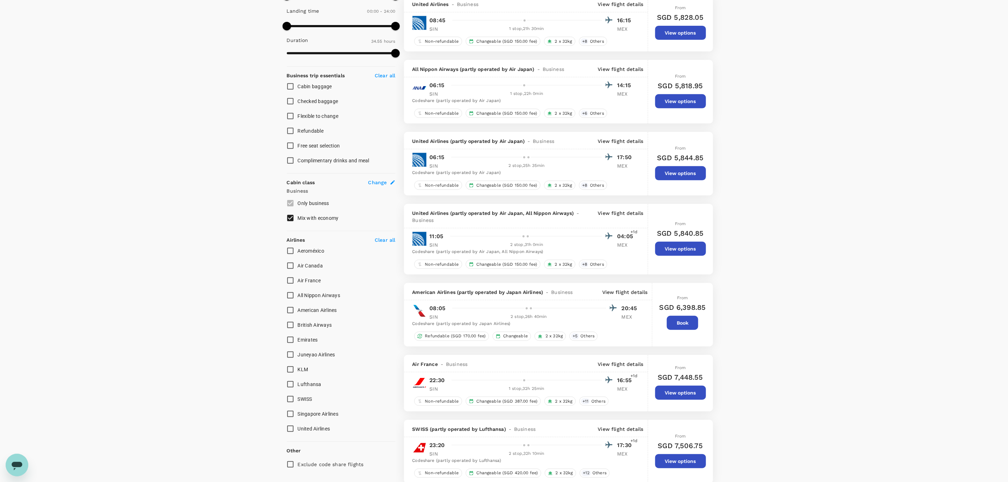
scroll to position [265, 0]
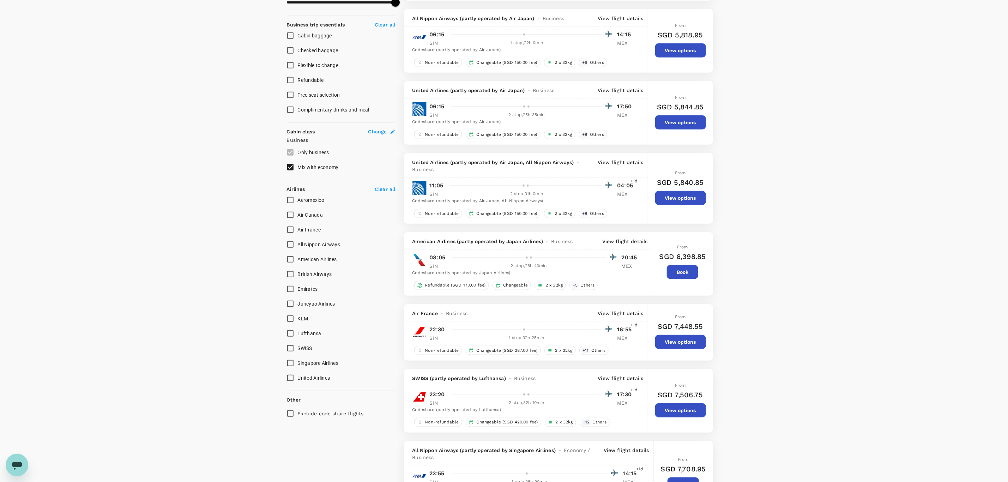
type input "2560"
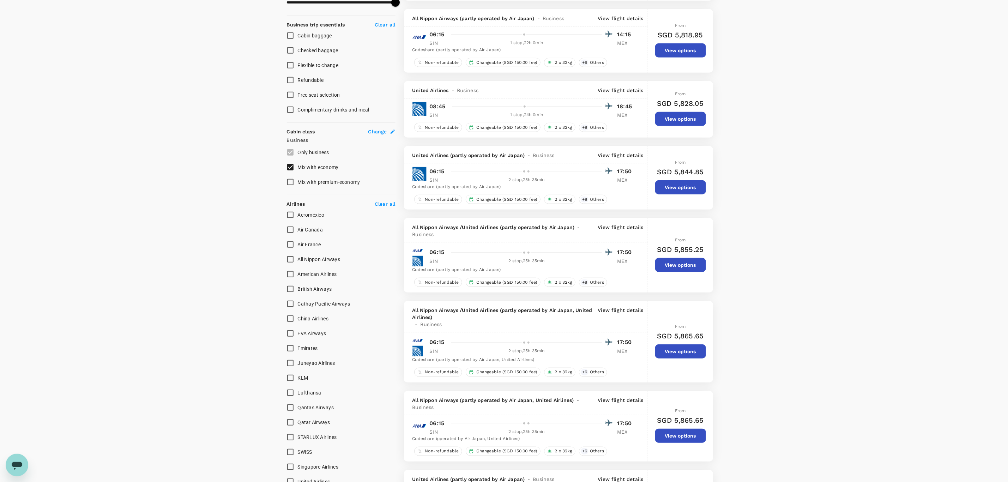
scroll to position [106, 0]
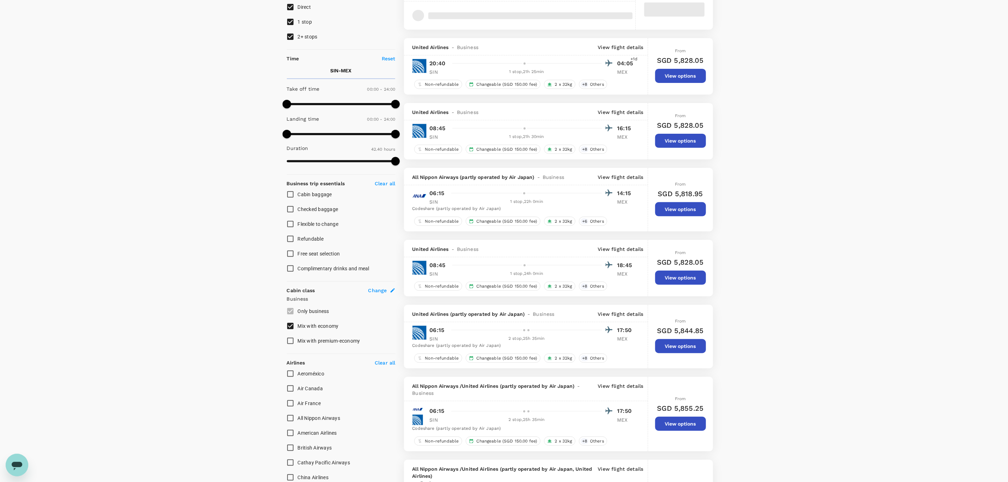
click at [302, 40] on span "2+ stops" at bounding box center [308, 36] width 20 height 8
click at [298, 40] on input "2+ stops" at bounding box center [290, 36] width 15 height 15
checkbox input "false"
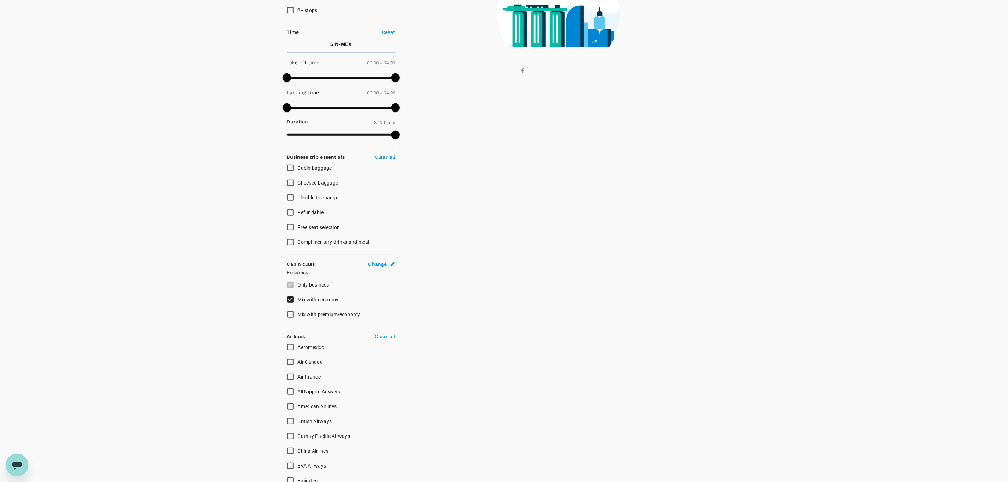
scroll to position [159, 0]
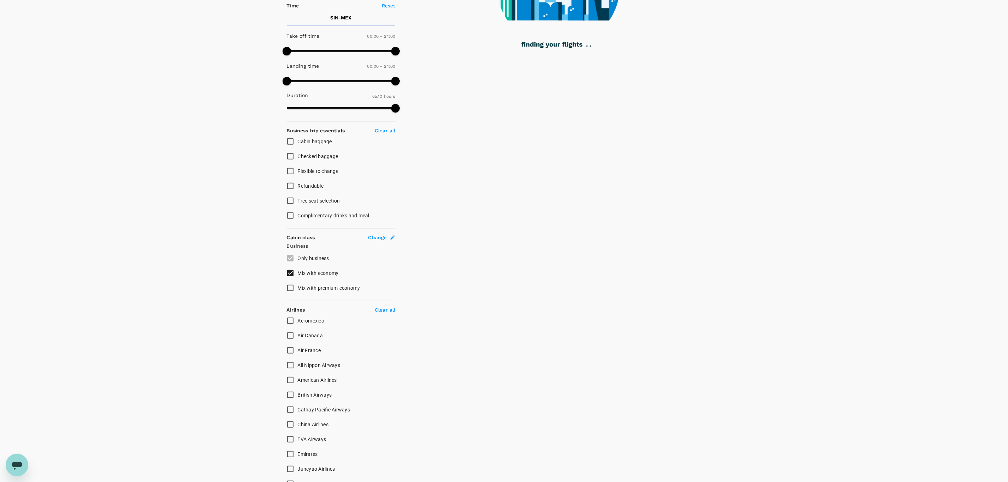
type input "3910"
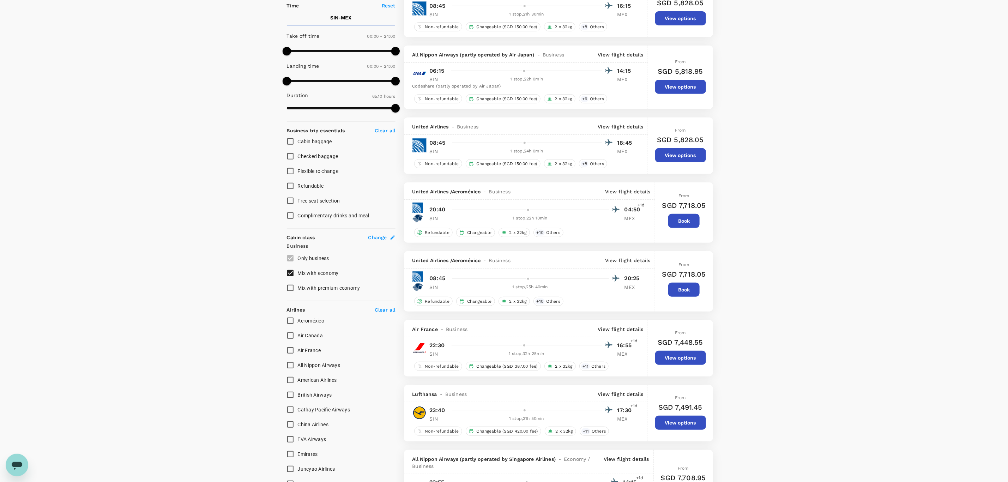
click at [687, 220] on button "Book" at bounding box center [683, 221] width 31 height 14
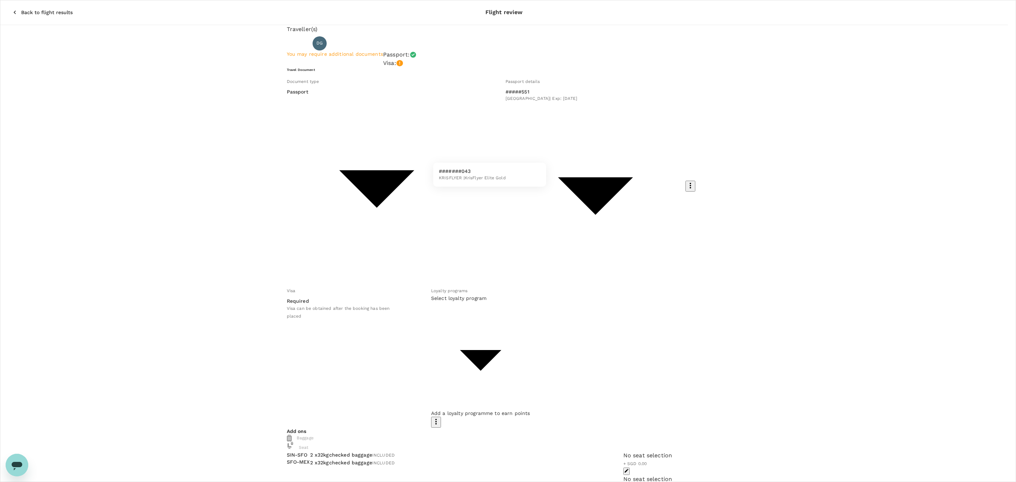
click at [530, 154] on body "Back to flight results Flight review Traveller(s) Traveller 1 : DG Deepak Gulat…" at bounding box center [508, 375] width 1016 height 751
click at [518, 171] on li "#######043 KRISFLYER | KrisFlyer Elite Gold" at bounding box center [489, 174] width 113 height 18
type input "3f5d1b88-894a-4420-959a-f85774888da5"
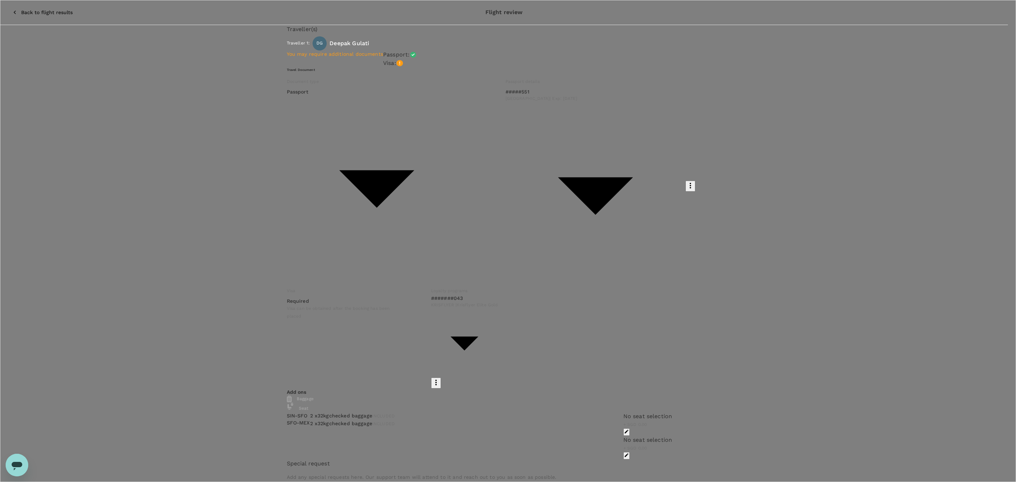
type input "9cb7bd09-647a-4334-94d9-122ca4480a85"
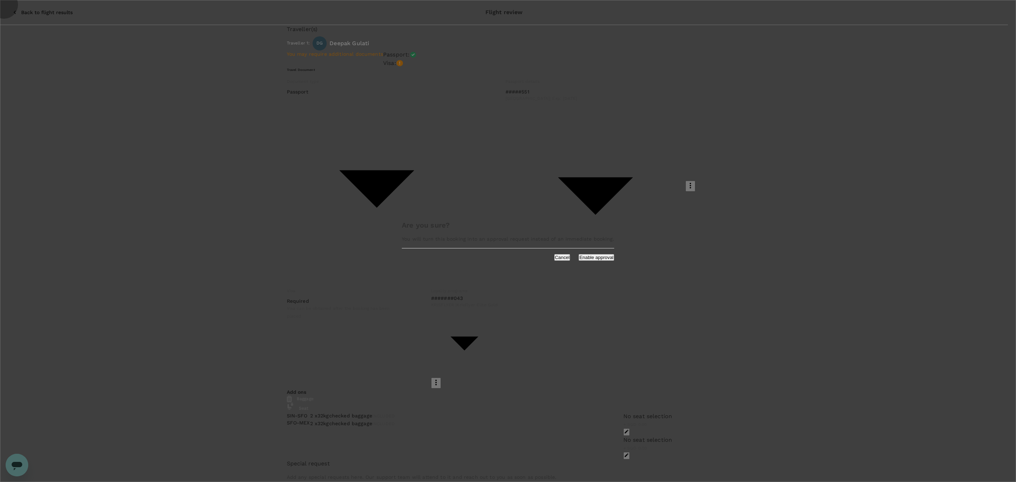
click at [554, 261] on button "Cancel" at bounding box center [562, 257] width 16 height 7
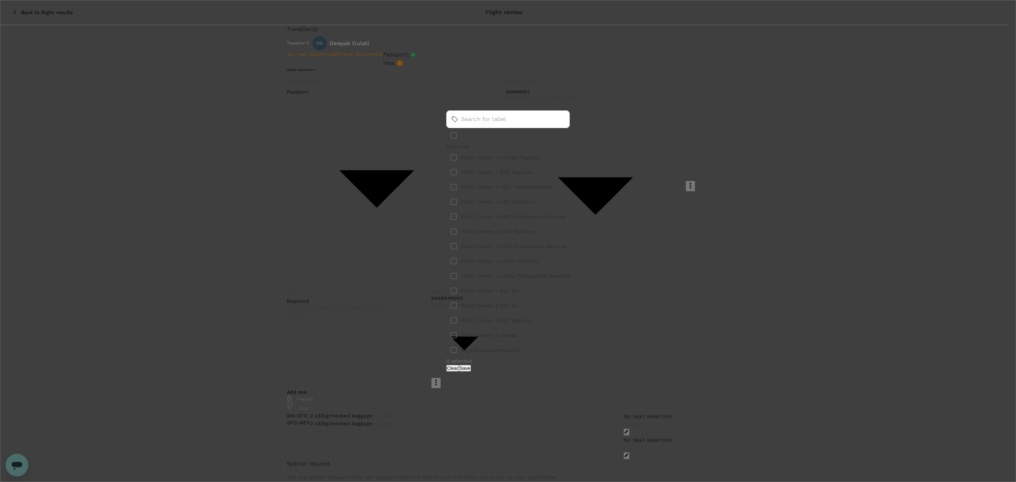
scroll to position [106, 0]
click at [526, 317] on p "Profit Center > B2C Regional" at bounding box center [496, 320] width 71 height 7
click at [461, 313] on input "checkbox" at bounding box center [453, 320] width 15 height 15
checkbox input "true"
click at [471, 365] on button "Save" at bounding box center [465, 368] width 12 height 7
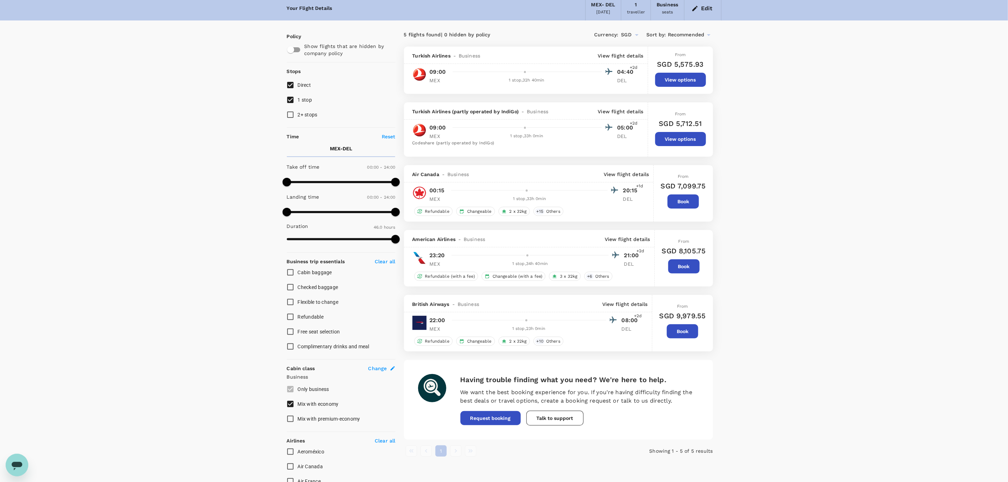
scroll to position [53, 0]
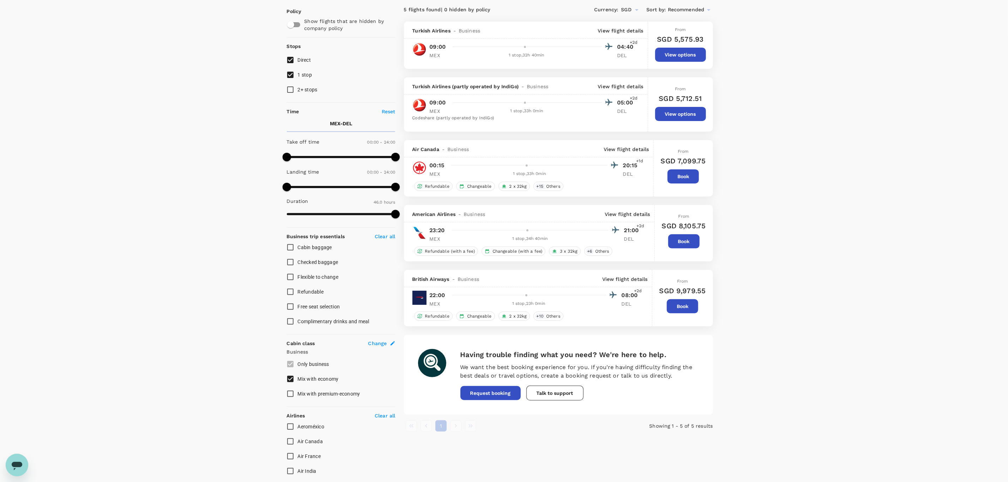
click at [604, 34] on p "View flight details" at bounding box center [620, 30] width 45 height 7
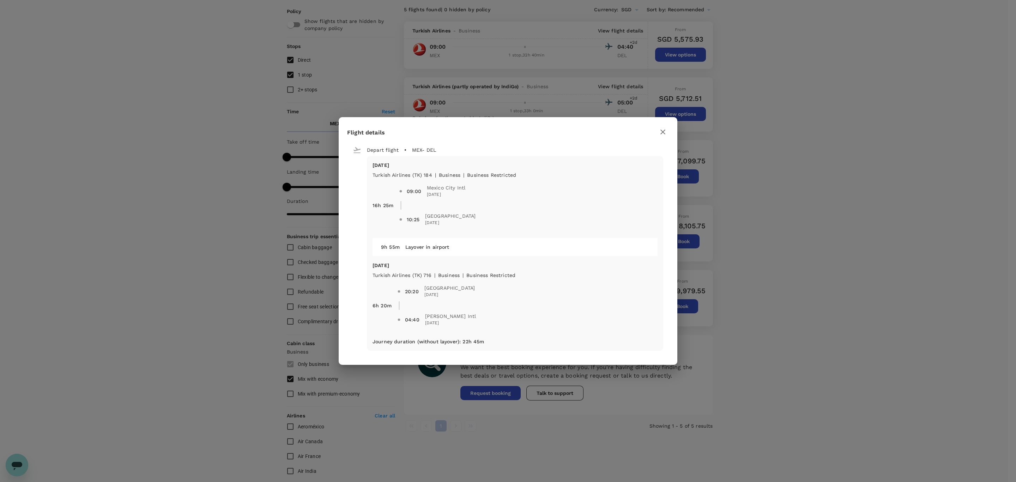
click at [661, 138] on button "button" at bounding box center [663, 132] width 12 height 12
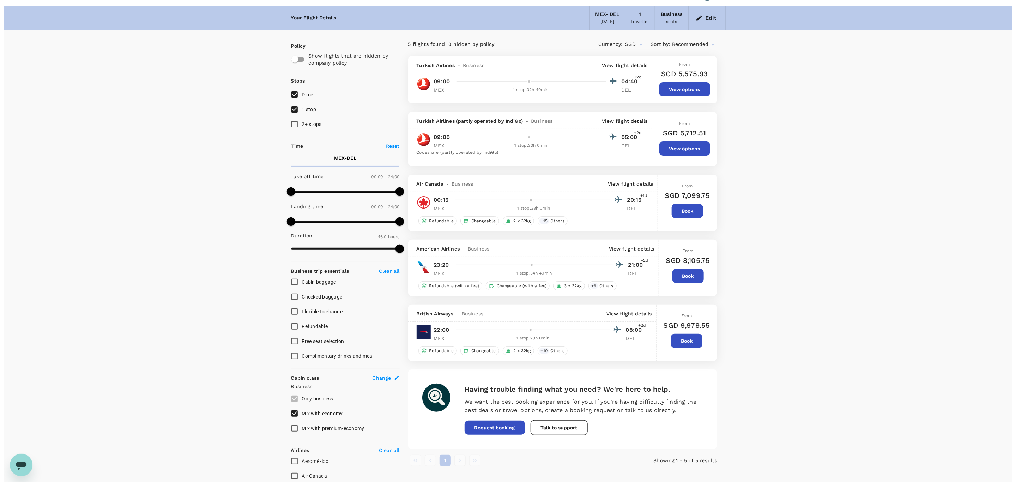
scroll to position [0, 0]
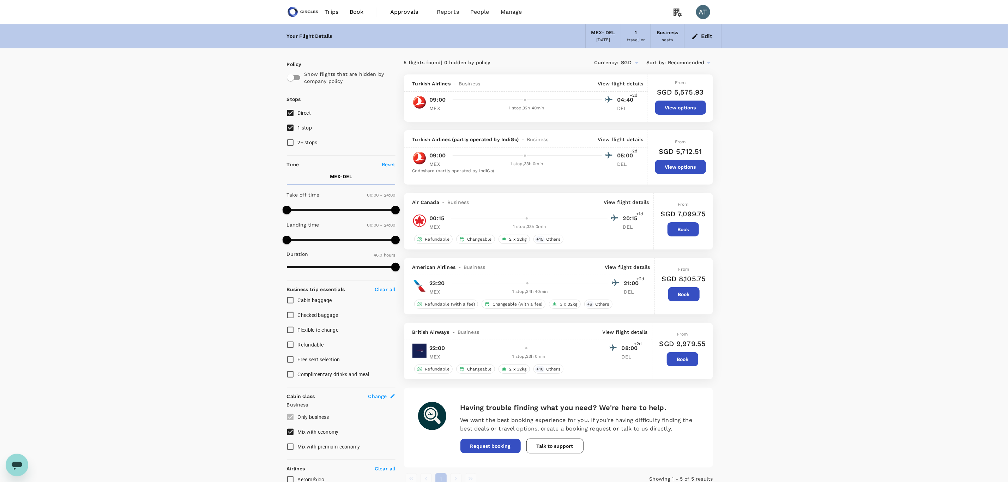
click at [617, 337] on div "British Airways - Business View flight details" at bounding box center [528, 331] width 248 height 17
click at [618, 334] on p "View flight details" at bounding box center [624, 331] width 45 height 7
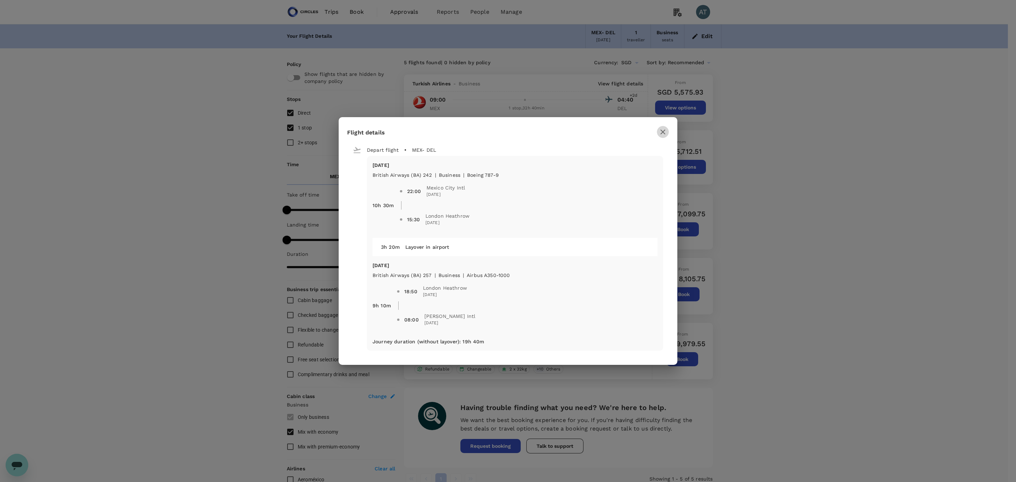
click at [658, 127] on button "button" at bounding box center [663, 132] width 12 height 12
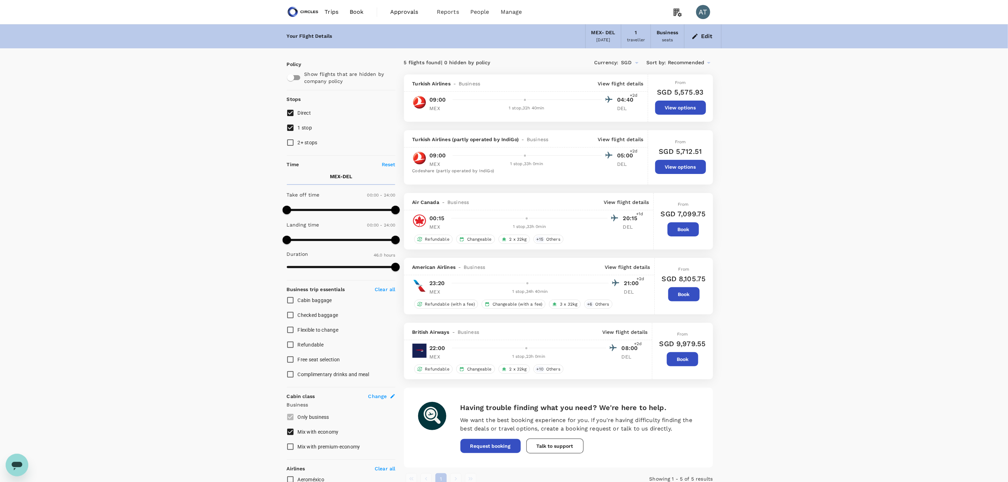
click at [686, 354] on button "Book" at bounding box center [682, 359] width 31 height 14
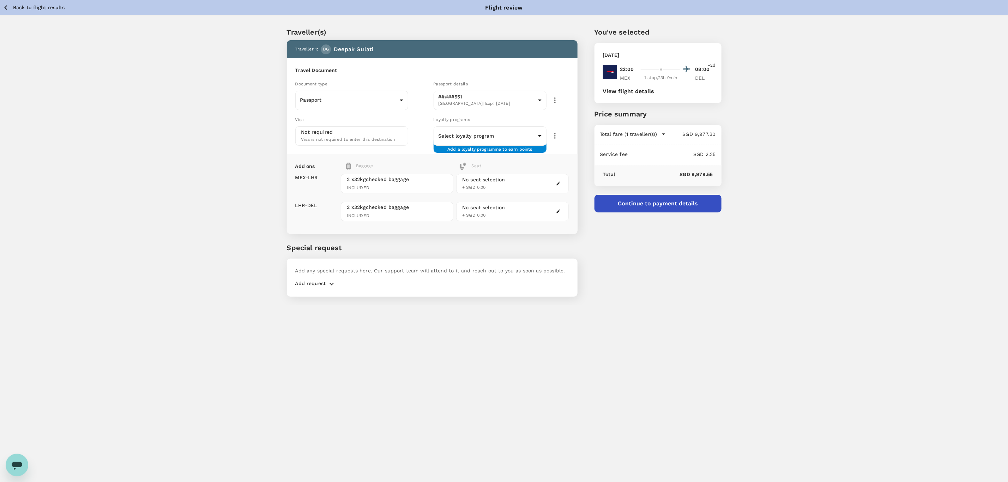
click at [461, 122] on span "Loyalty programs" at bounding box center [451, 119] width 36 height 5
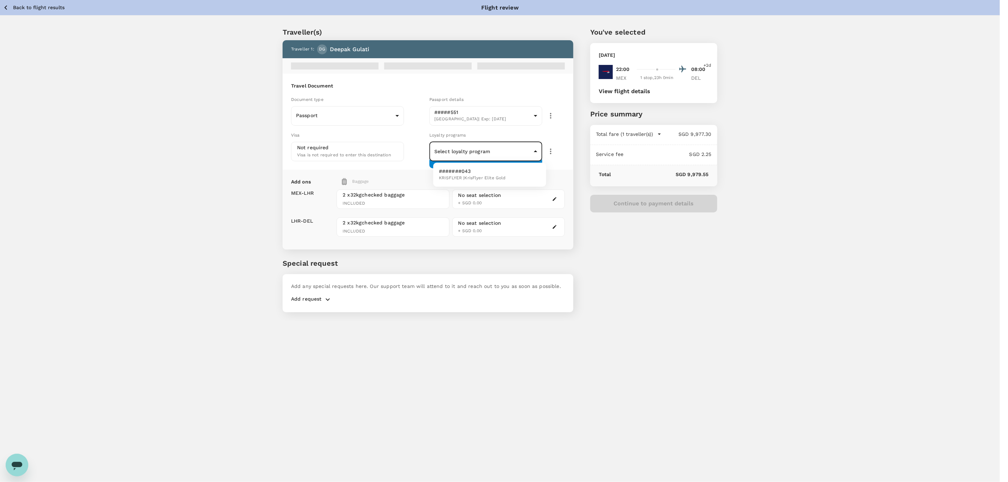
click at [477, 144] on body "Back to flight results Flight review Traveller(s) Traveller 1 : DG Deepak Gulat…" at bounding box center [504, 250] width 1008 height 501
click at [481, 175] on span "KRISFLYER | KrisFlyer Elite Gold" at bounding box center [472, 178] width 67 height 7
type input "3f5d1b88-894a-4420-959a-f85774888da5"
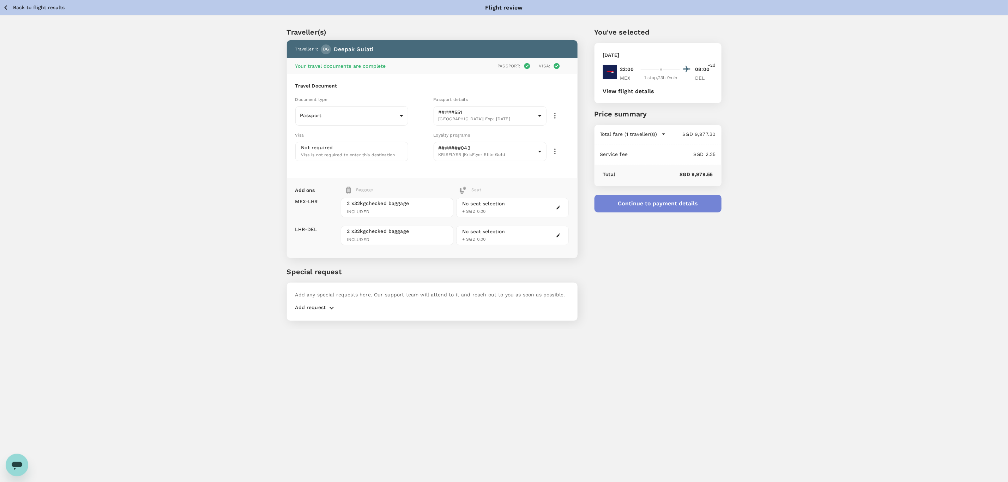
click at [654, 204] on button "Continue to payment details" at bounding box center [657, 204] width 127 height 18
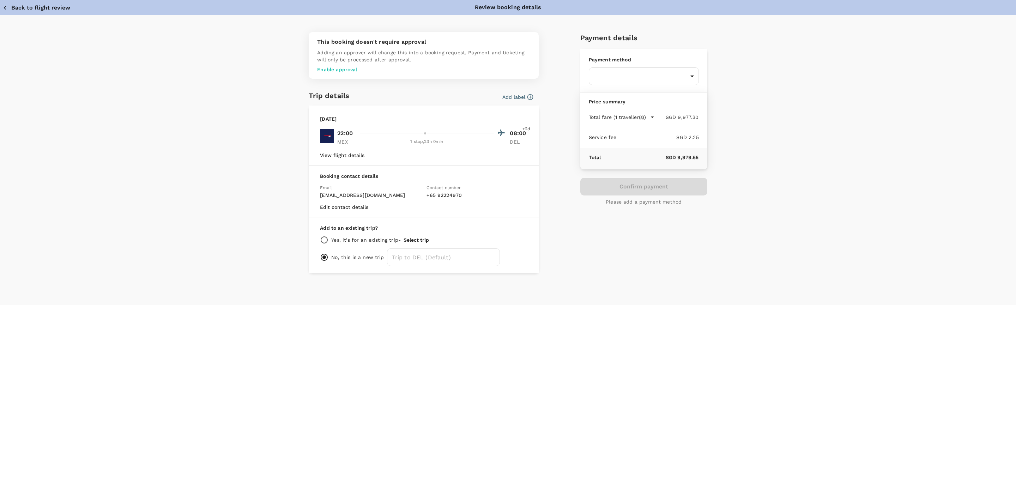
click at [354, 70] on p "Enable approval" at bounding box center [423, 69] width 213 height 7
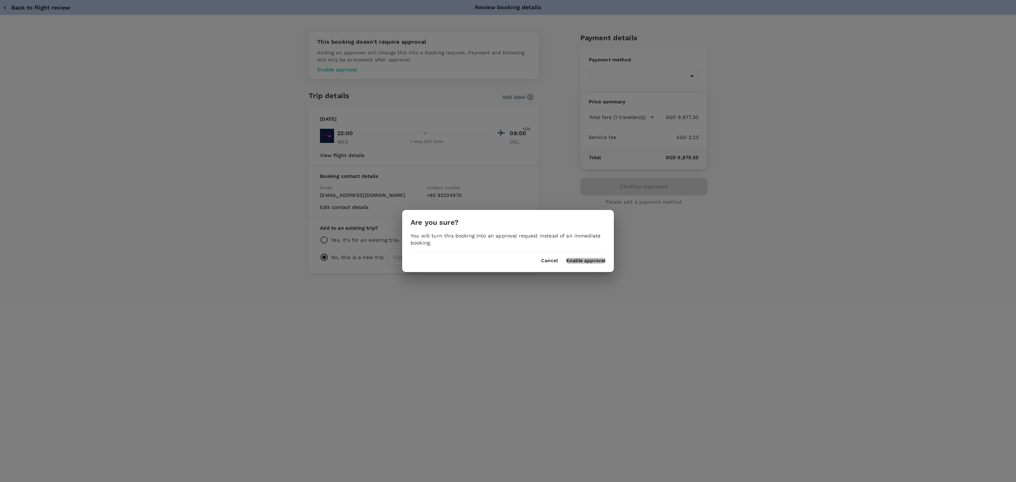
click at [580, 260] on button "Enable approval" at bounding box center [585, 261] width 39 height 6
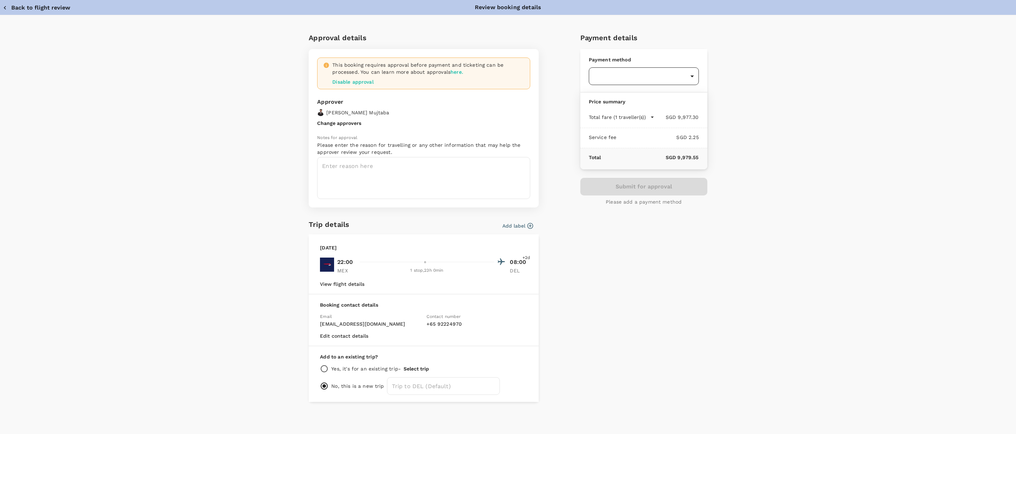
click at [624, 85] on body "Back to flight results Flight review Traveller(s) Traveller 1 : DG Deepak Gulat…" at bounding box center [508, 250] width 1016 height 501
click at [622, 120] on span "Balance : SGD 7,839.52" at bounding box center [618, 119] width 48 height 5
type input "9cb7bd09-647a-4334-94d9-122ca4480a85"
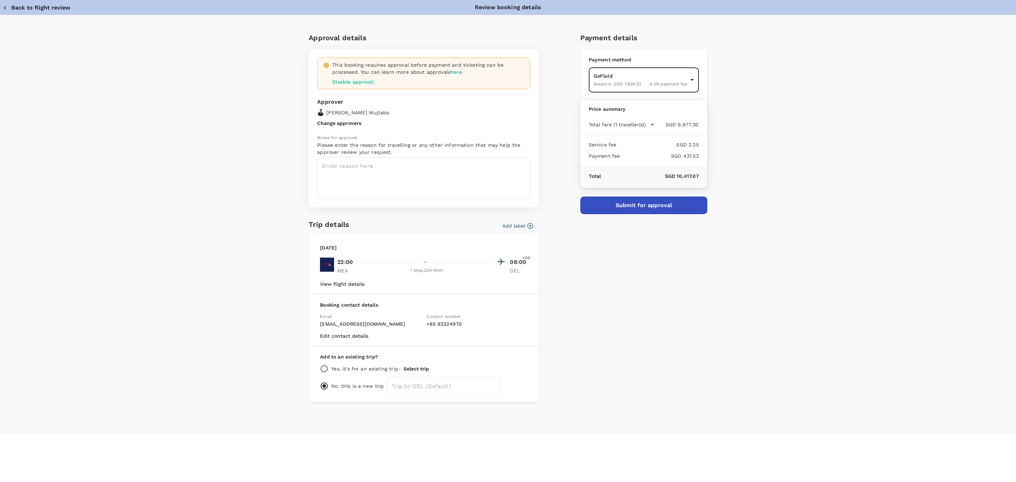
click at [362, 78] on div "This booking requires approval before payment and ticketing can be processed. Y…" at bounding box center [428, 73] width 192 height 24
click at [363, 84] on p "Disable approval" at bounding box center [428, 81] width 192 height 7
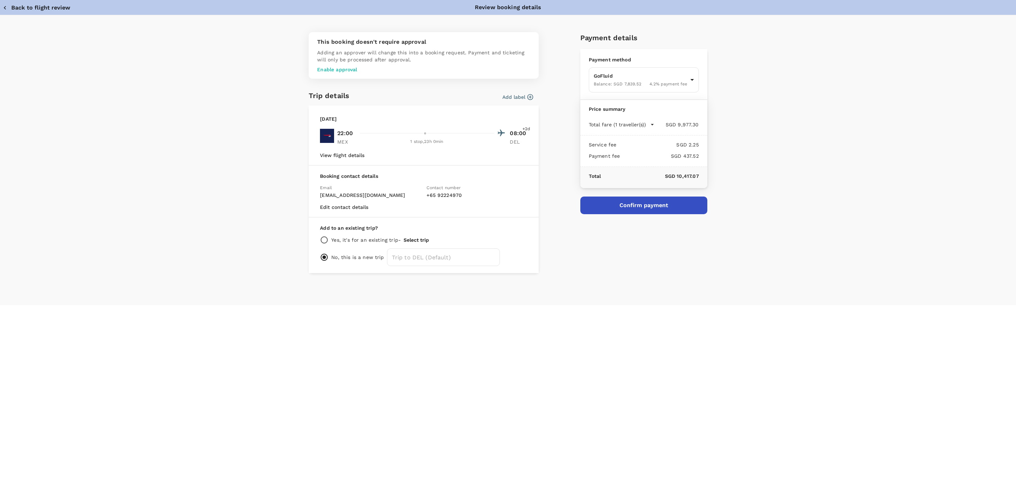
click at [41, 4] on button "Back to flight review" at bounding box center [36, 7] width 67 height 7
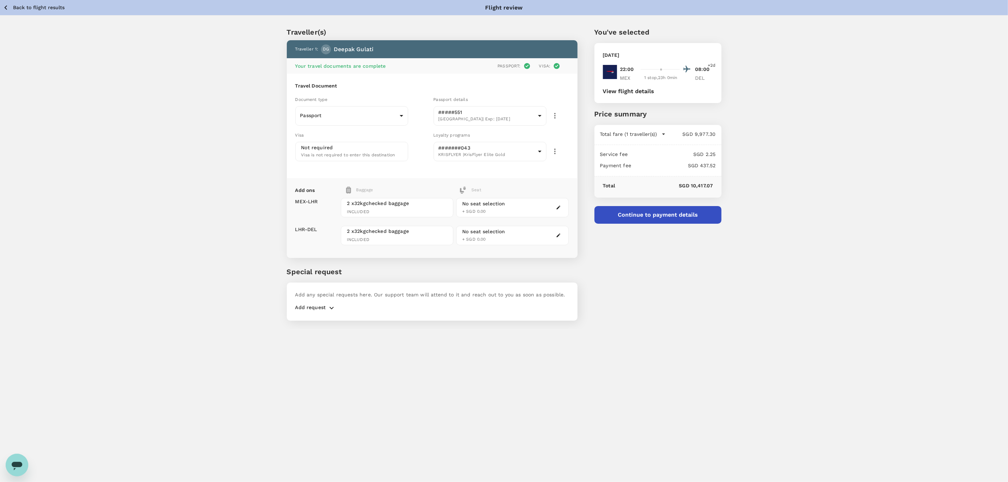
click at [642, 90] on button "View flight details" at bounding box center [628, 91] width 51 height 6
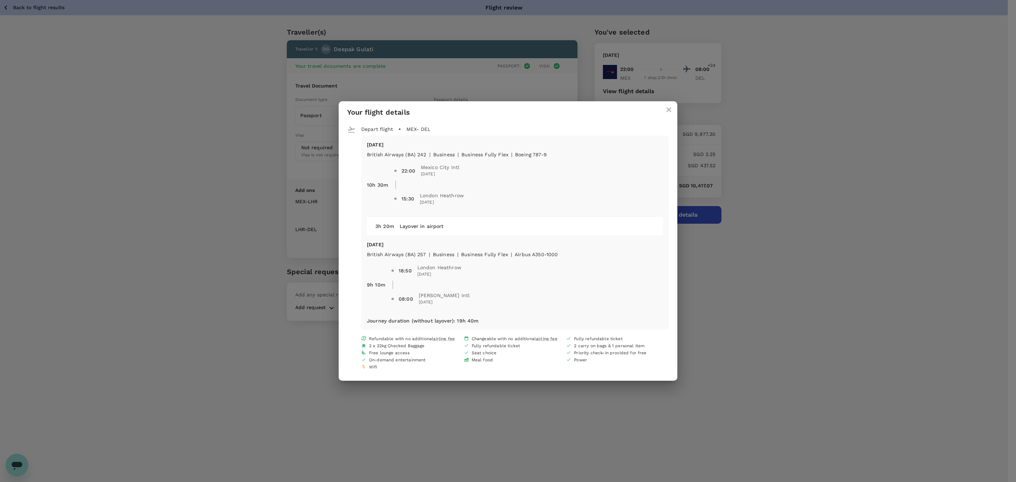
click at [210, 115] on div "Your flight details Depart flight MEX - DEL Fri, 19 Sep British Airways (BA) 24…" at bounding box center [508, 241] width 1016 height 482
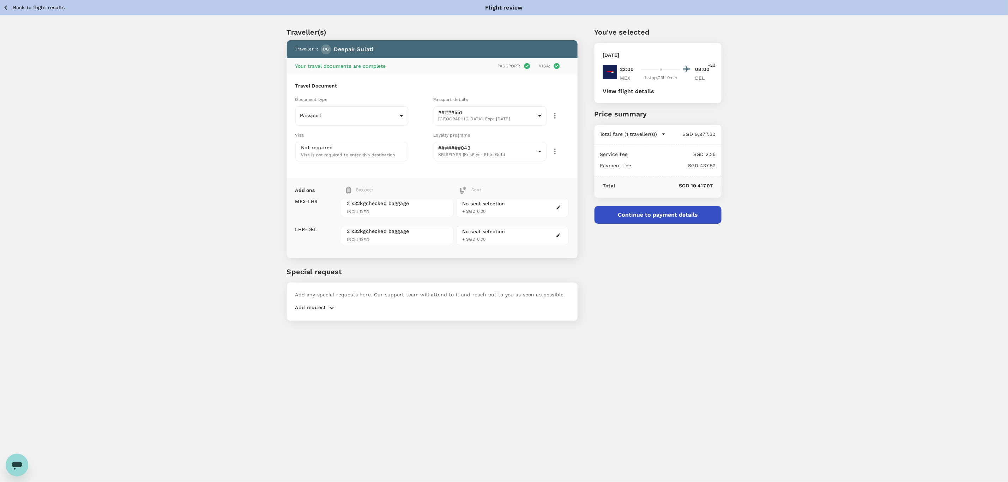
click at [648, 91] on button "View flight details" at bounding box center [628, 91] width 51 height 6
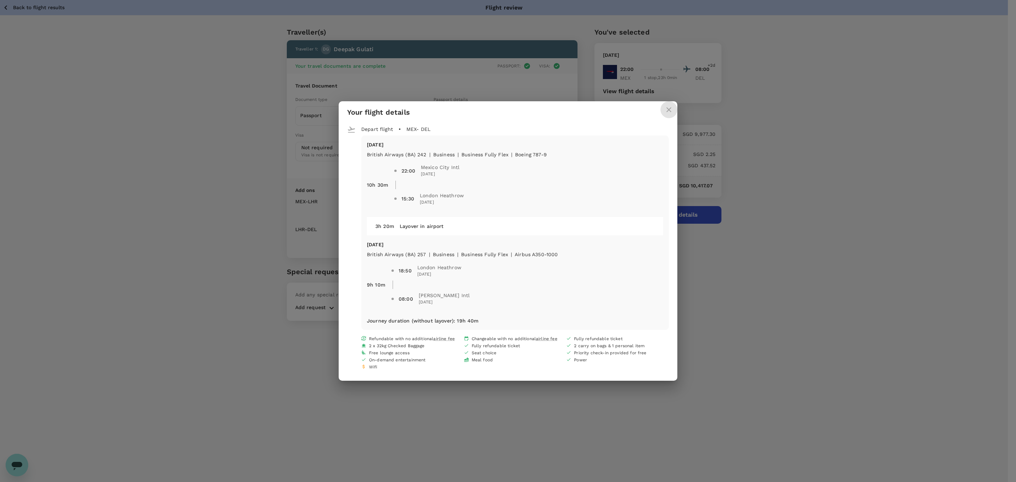
click at [666, 113] on icon "close" at bounding box center [668, 109] width 8 height 8
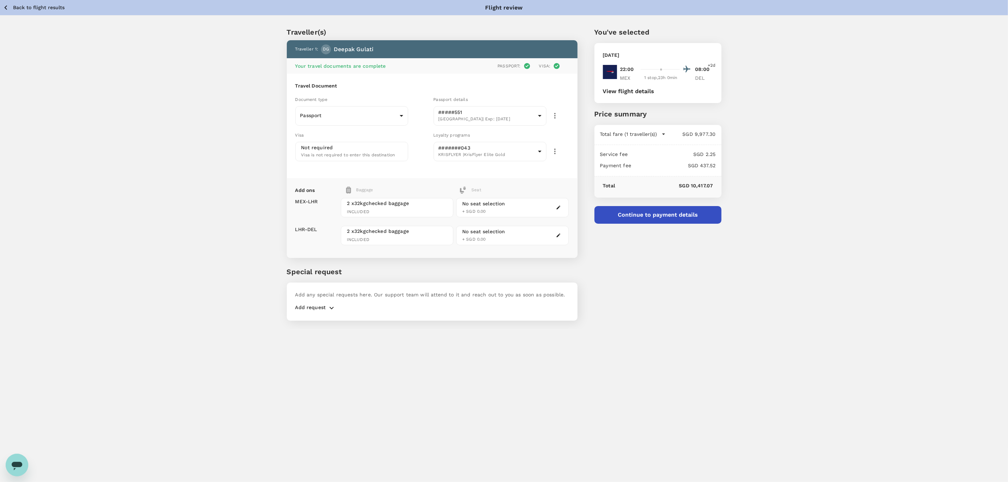
click at [632, 221] on button "Continue to payment details" at bounding box center [657, 215] width 127 height 18
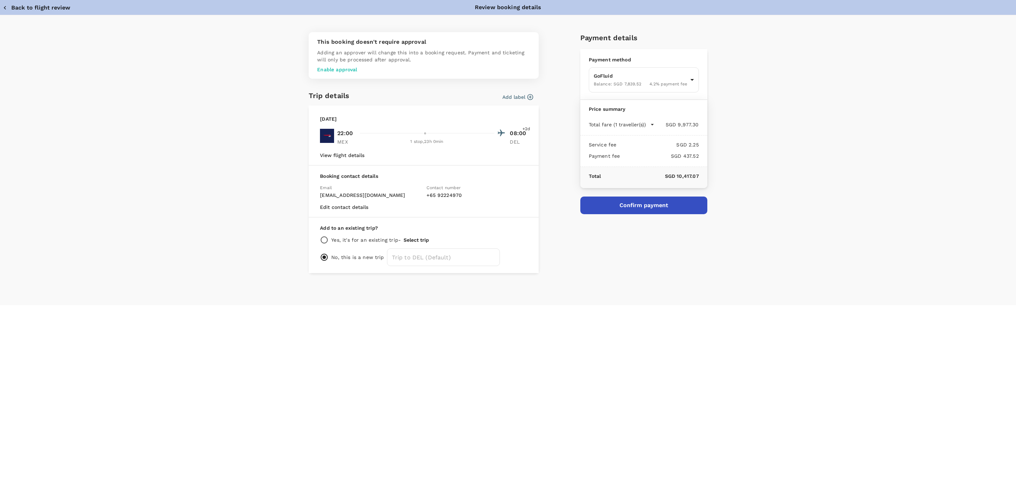
click at [415, 239] on button "Select trip" at bounding box center [415, 240] width 25 height 6
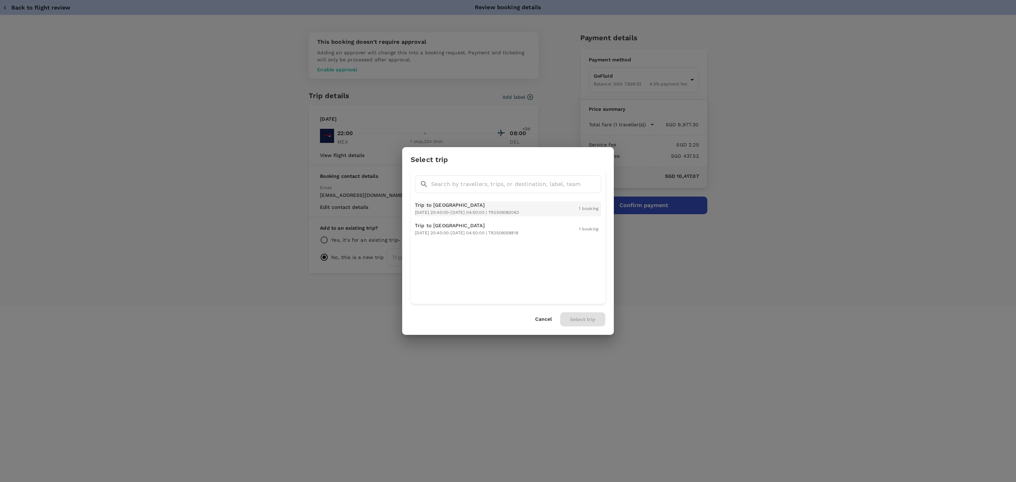
click at [436, 213] on span "2025-09-15 20:40:00 - 2025-09-16 04:50:00 | TR2509082063" at bounding box center [467, 212] width 104 height 5
click at [577, 322] on button "Select trip" at bounding box center [582, 319] width 45 height 14
radio input "true"
radio input "false"
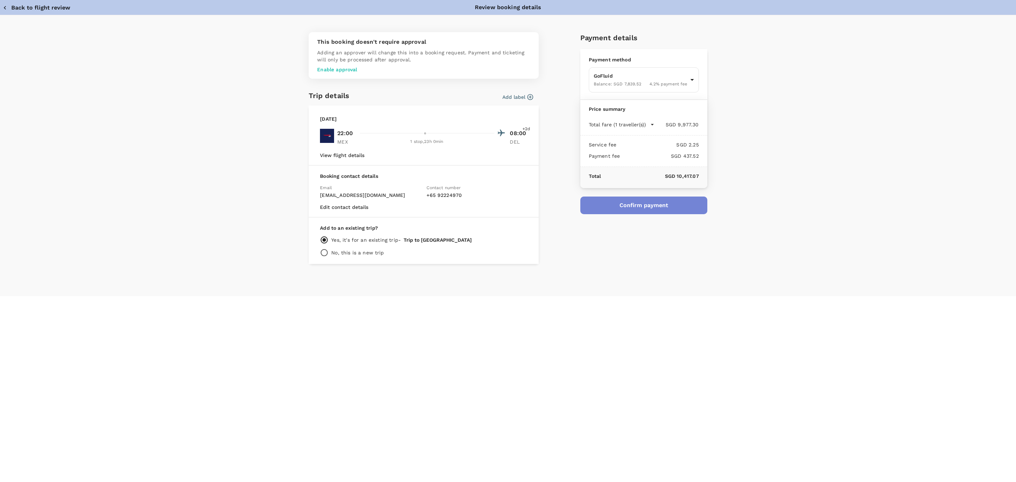
click at [622, 208] on button "Confirm payment" at bounding box center [643, 205] width 127 height 18
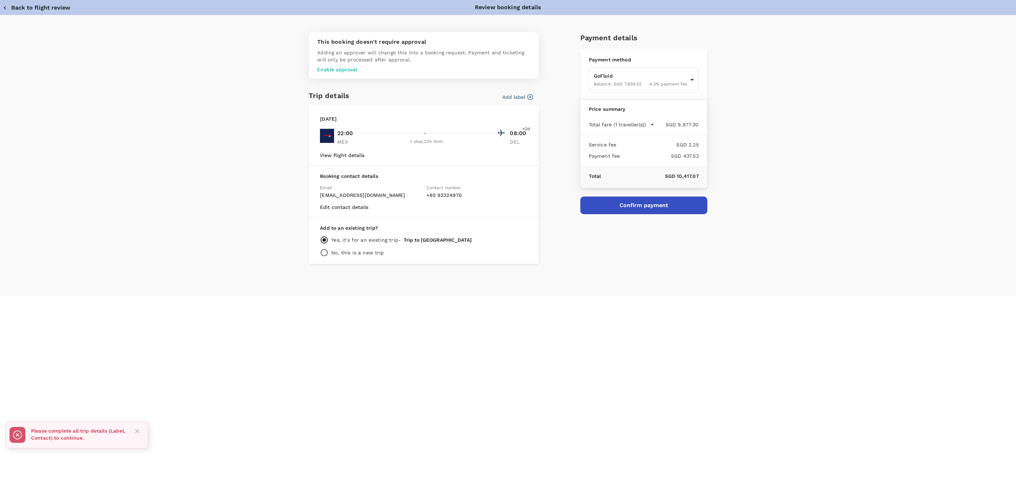
click at [522, 93] on button "Add label" at bounding box center [517, 96] width 31 height 7
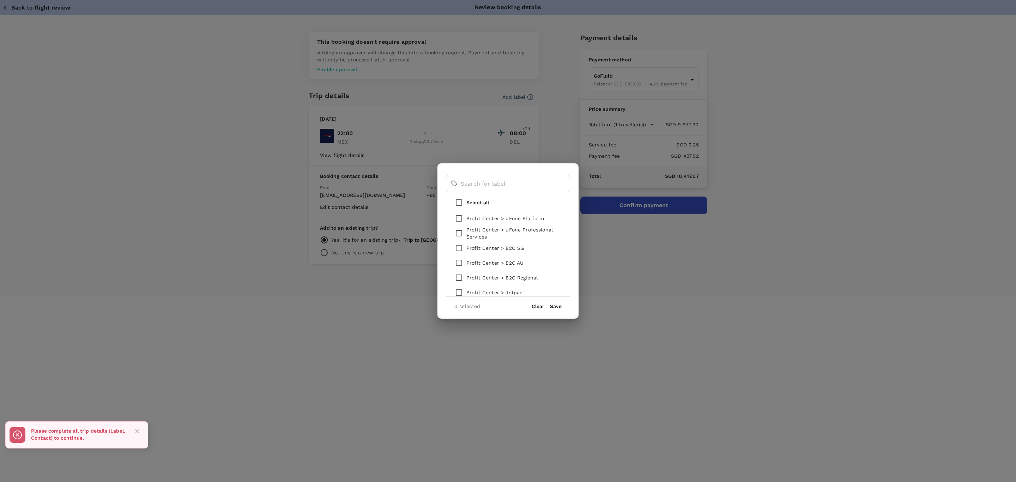
scroll to position [127, 0]
click at [456, 256] on input "checkbox" at bounding box center [458, 256] width 15 height 15
checkbox input "true"
click at [561, 308] on button "Save" at bounding box center [556, 306] width 12 height 6
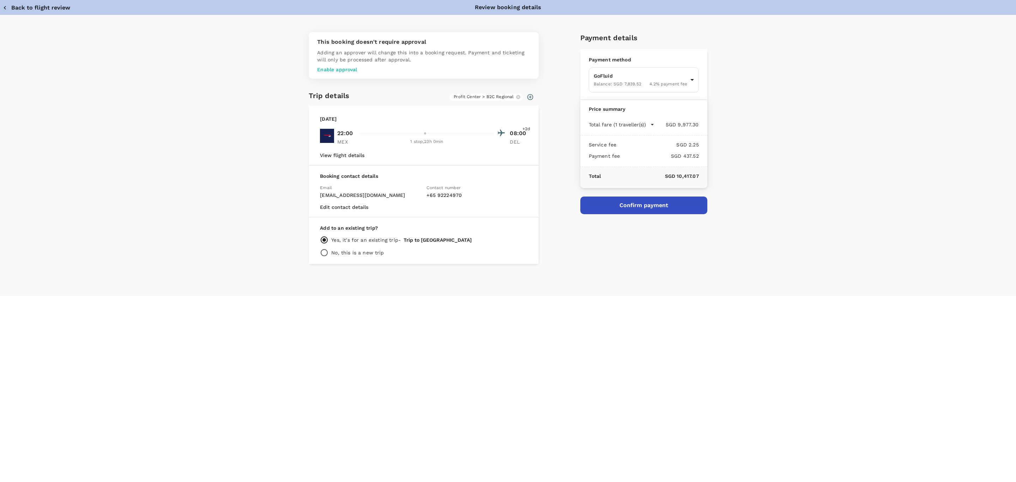
click at [625, 206] on button "Confirm payment" at bounding box center [643, 205] width 127 height 18
click at [615, 199] on button "Confirm payment" at bounding box center [643, 205] width 127 height 18
click at [638, 77] on body "Back to flight results Flight review Traveller(s) Traveller 1 : DG Deepak Gulat…" at bounding box center [508, 250] width 1016 height 501
click at [638, 77] on div at bounding box center [508, 241] width 1016 height 482
click at [350, 70] on p "Enable approval" at bounding box center [423, 69] width 213 height 7
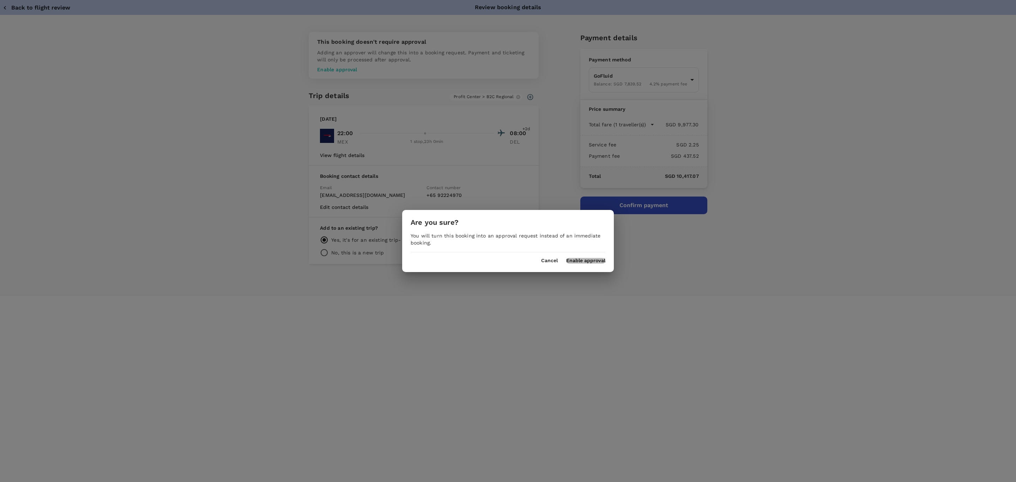
click at [588, 261] on button "Enable approval" at bounding box center [585, 261] width 39 height 6
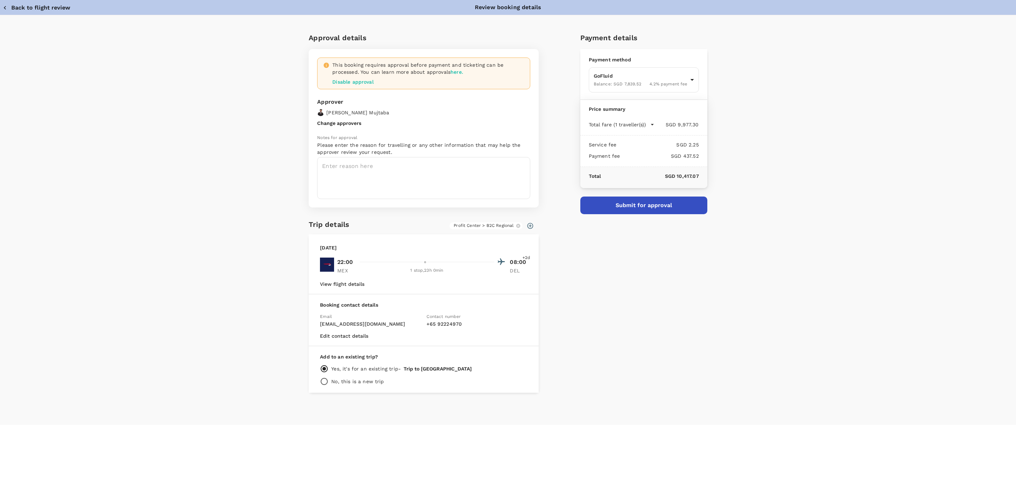
click at [657, 204] on button "Submit for approval" at bounding box center [643, 205] width 127 height 18
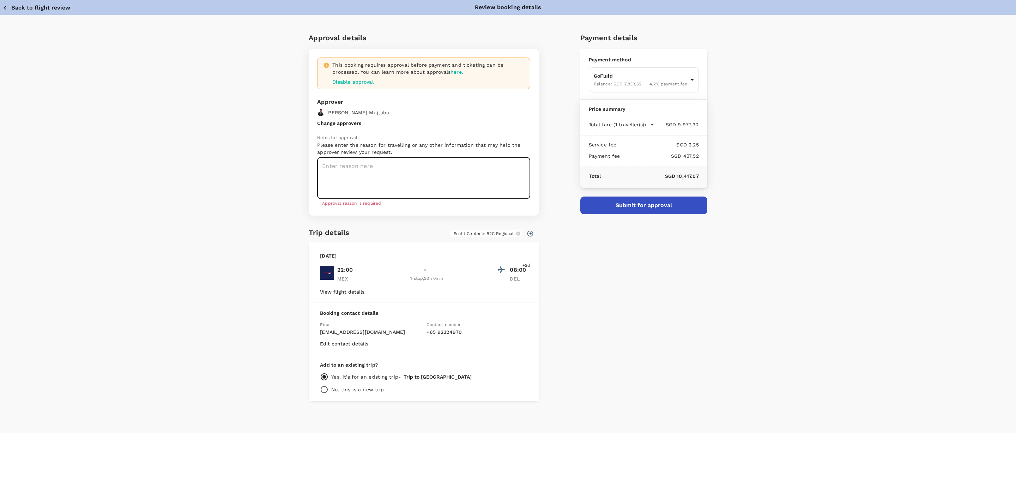
click at [375, 178] on textarea at bounding box center [423, 178] width 213 height 42
paste textarea "#1057 (2)"
type textarea "travel request form #1057 (2)"
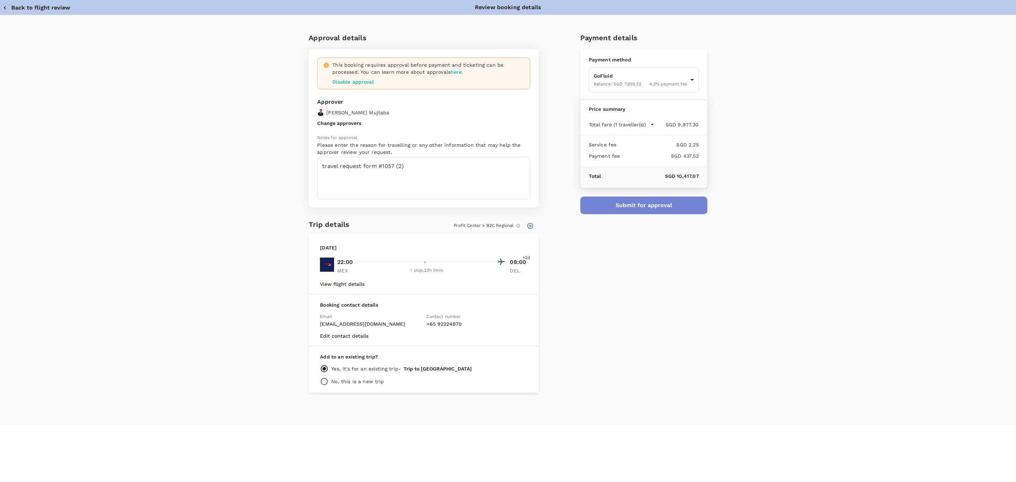
click at [615, 204] on button "Submit for approval" at bounding box center [643, 205] width 127 height 18
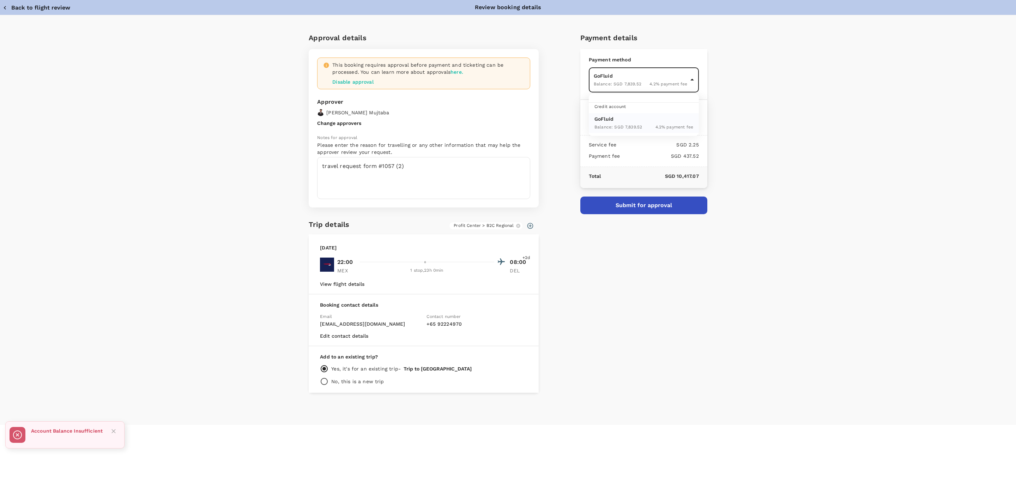
click at [649, 85] on body "Back to flight results Flight review Traveller(s) Traveller 1 : DG Deepak Gulat…" at bounding box center [508, 250] width 1016 height 501
click at [555, 118] on div at bounding box center [508, 241] width 1016 height 482
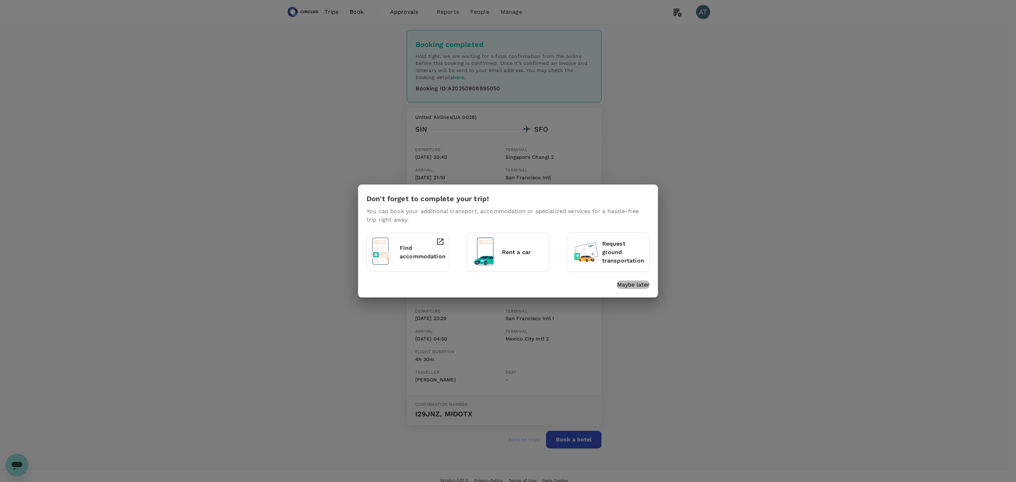
click at [626, 284] on p "Maybe later" at bounding box center [633, 284] width 32 height 8
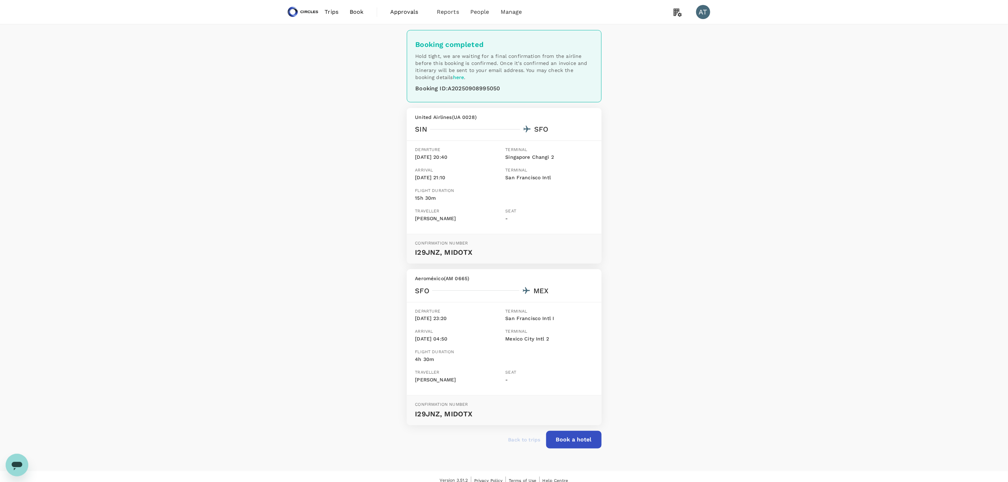
click at [335, 11] on span "Trips" at bounding box center [331, 12] width 14 height 8
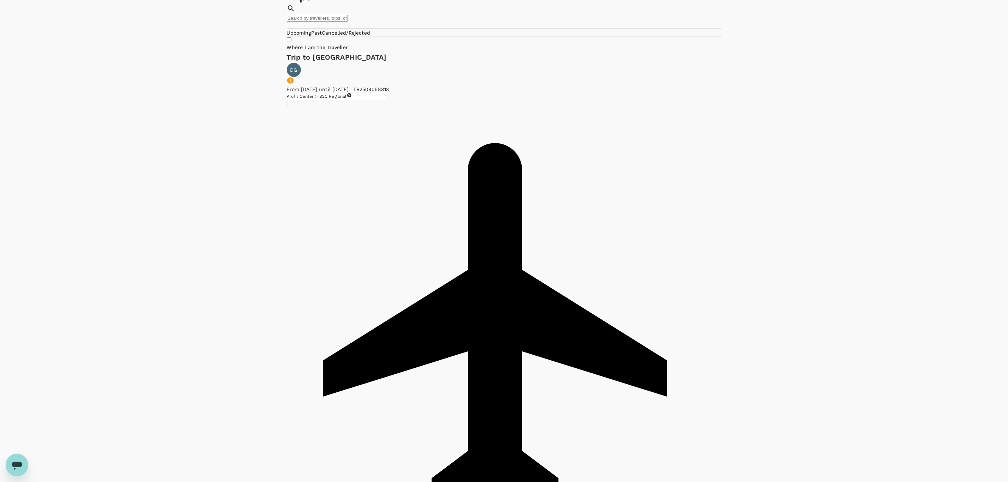
scroll to position [53, 0]
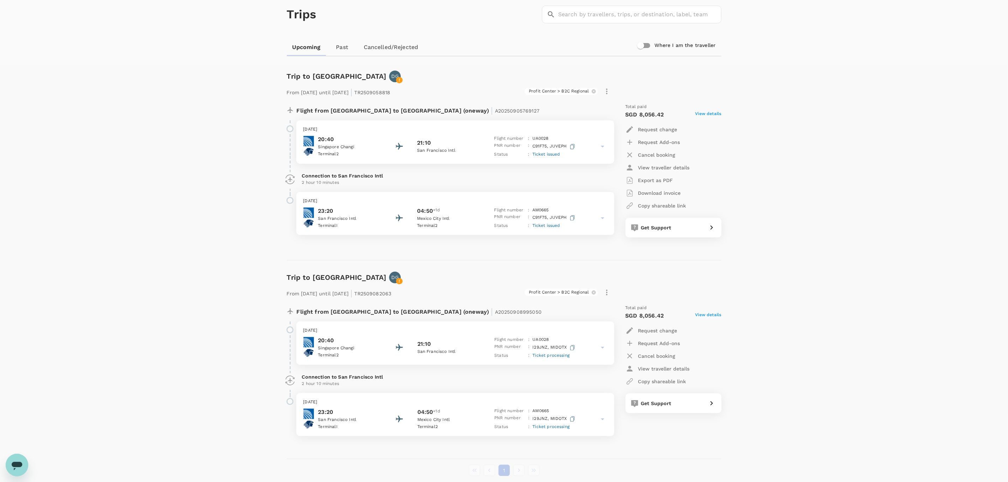
scroll to position [53, 0]
